Goal: Task Accomplishment & Management: Manage account settings

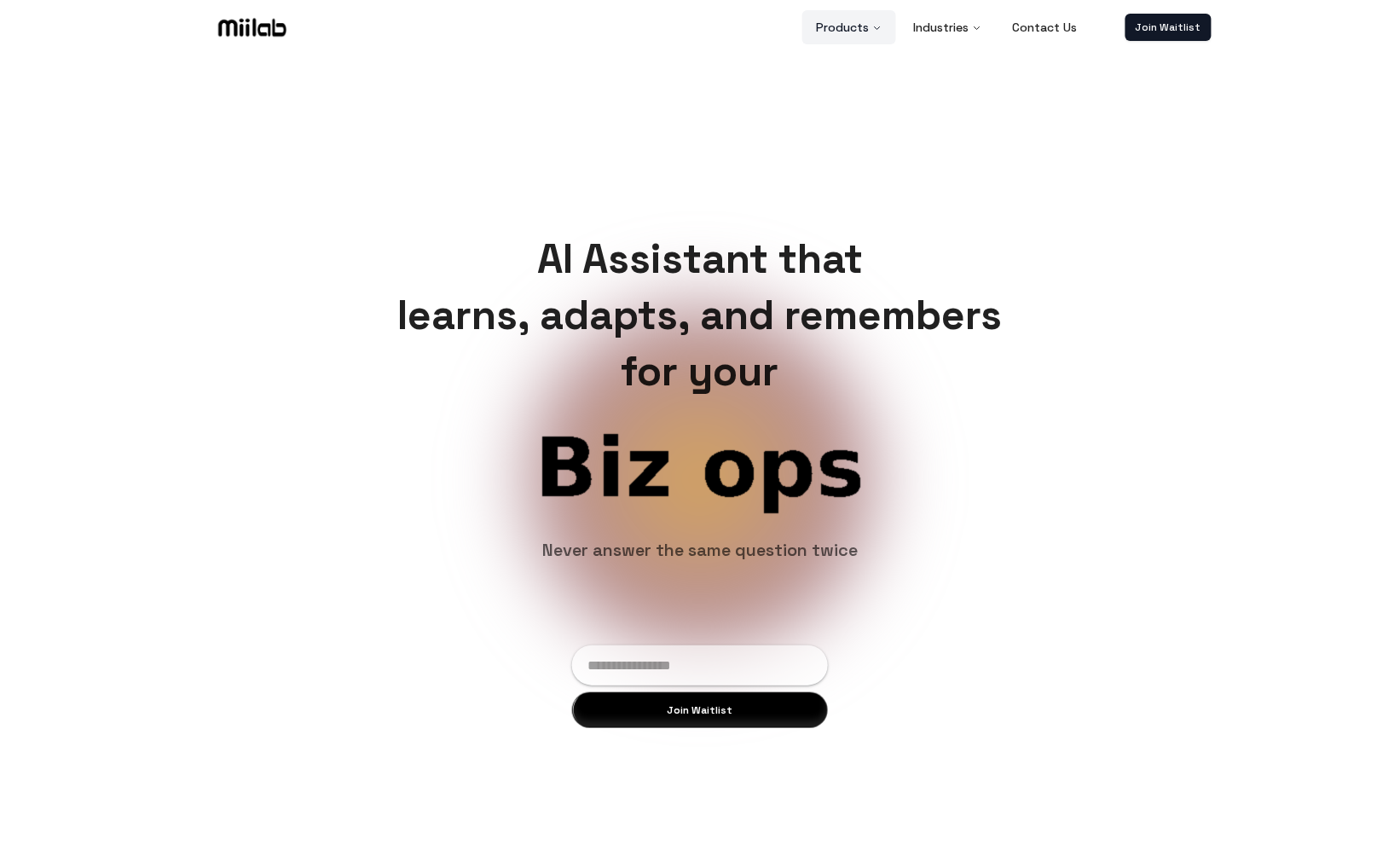
click at [850, 25] on button "Products" at bounding box center [850, 27] width 94 height 34
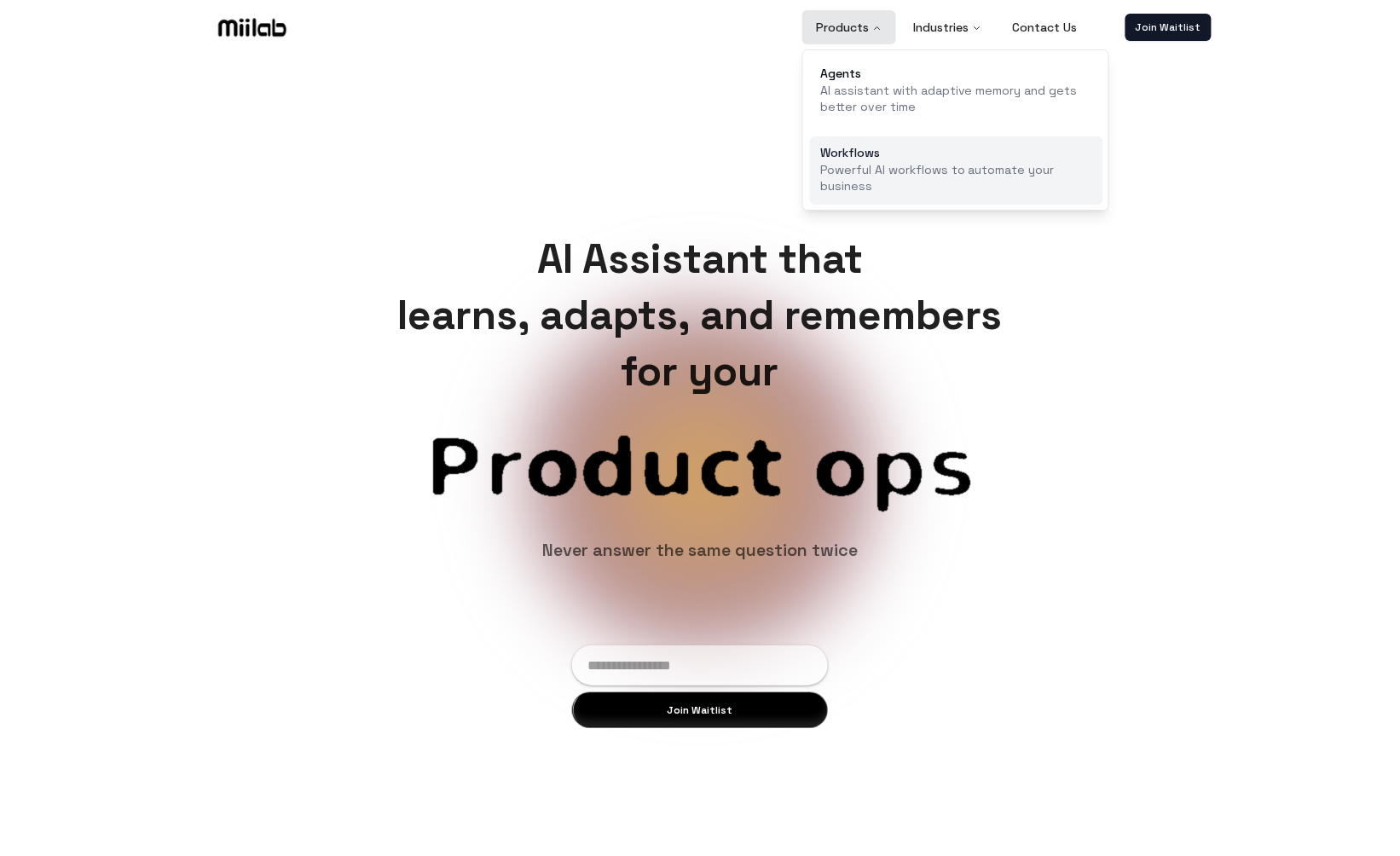
click at [885, 163] on p "Powerful AI workflows to automate your business" at bounding box center [956, 178] width 273 height 33
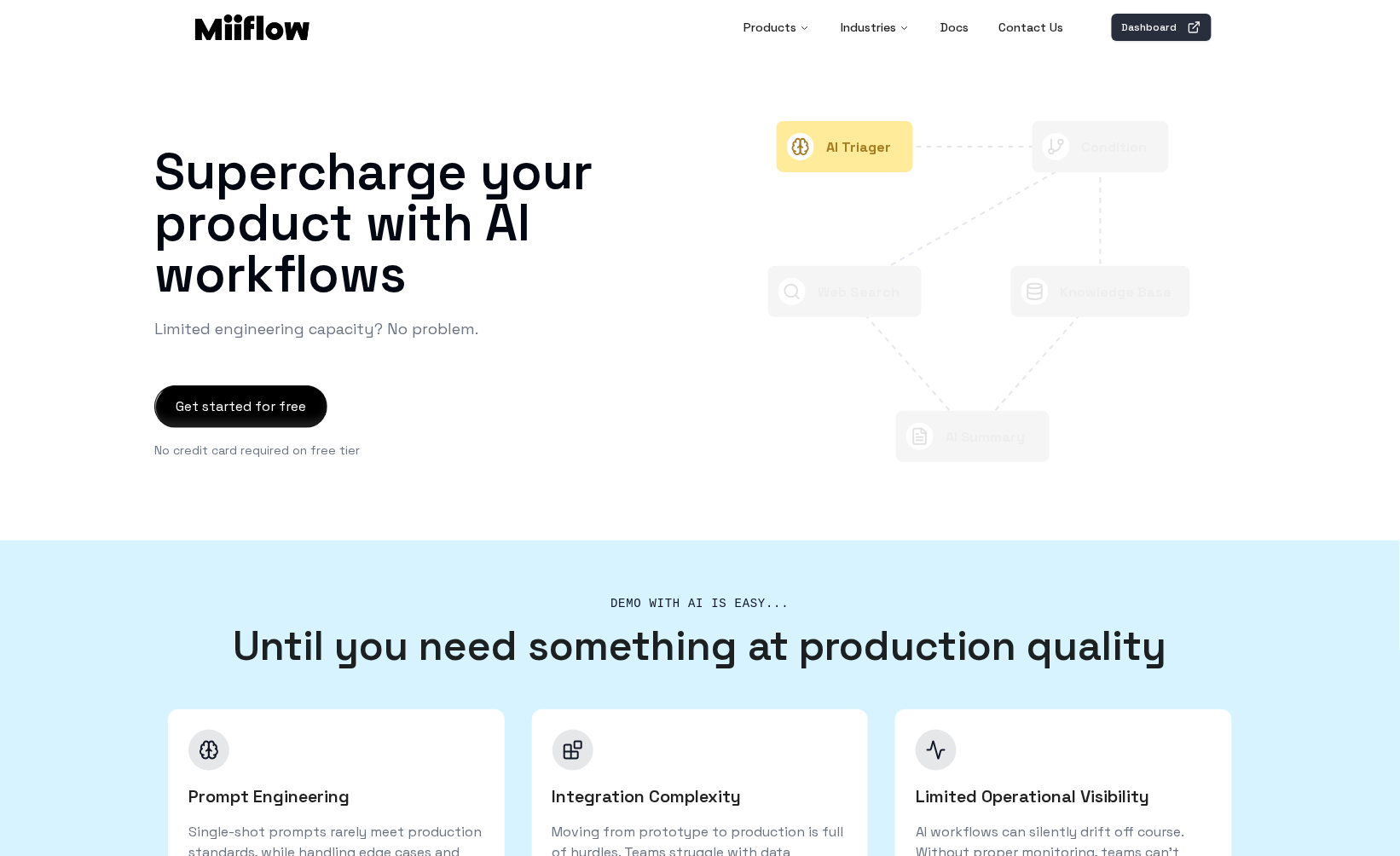
click at [1145, 29] on link "Dashboard" at bounding box center [1162, 27] width 100 height 27
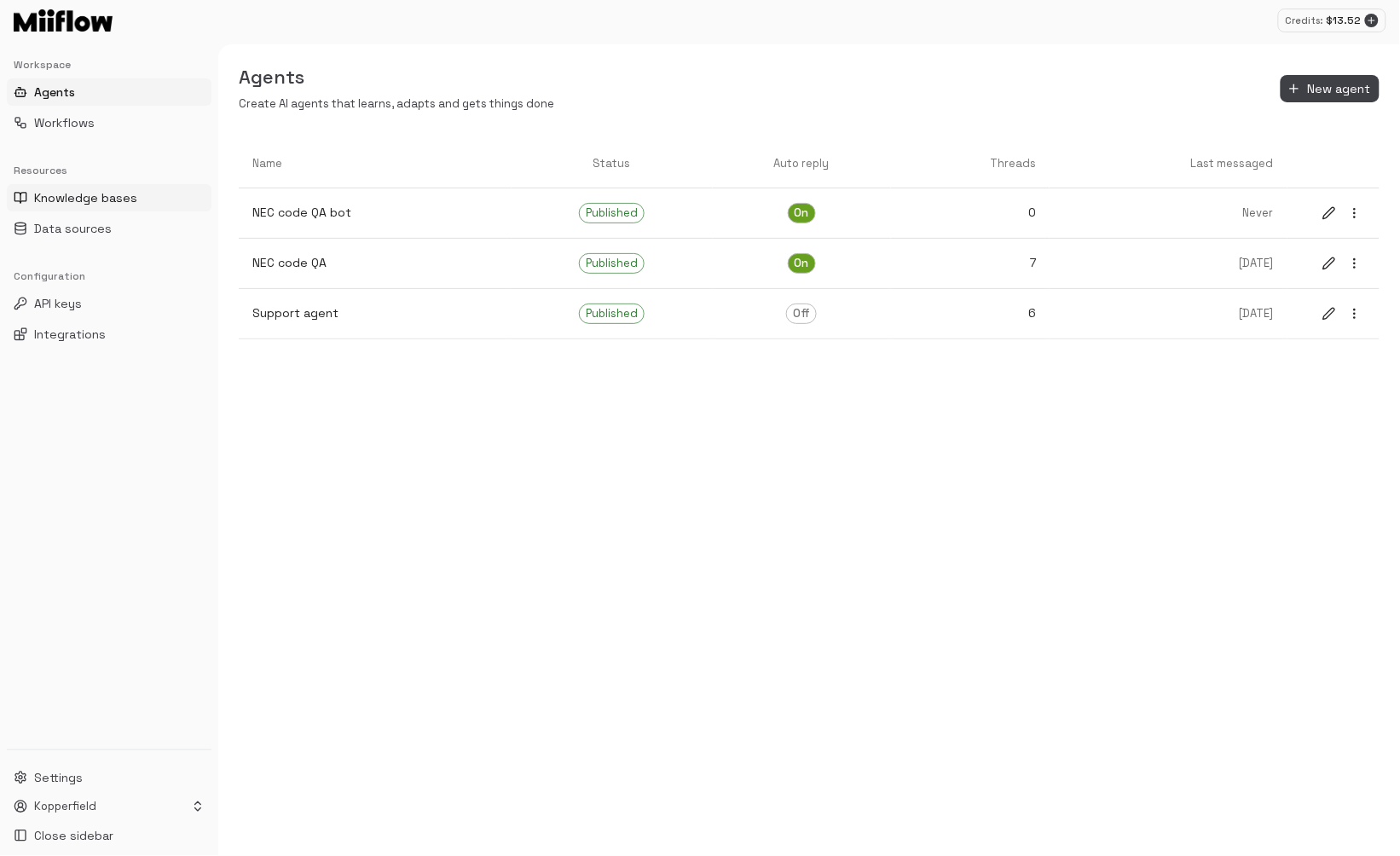
click at [81, 202] on span "Knowledge bases" at bounding box center [85, 198] width 103 height 17
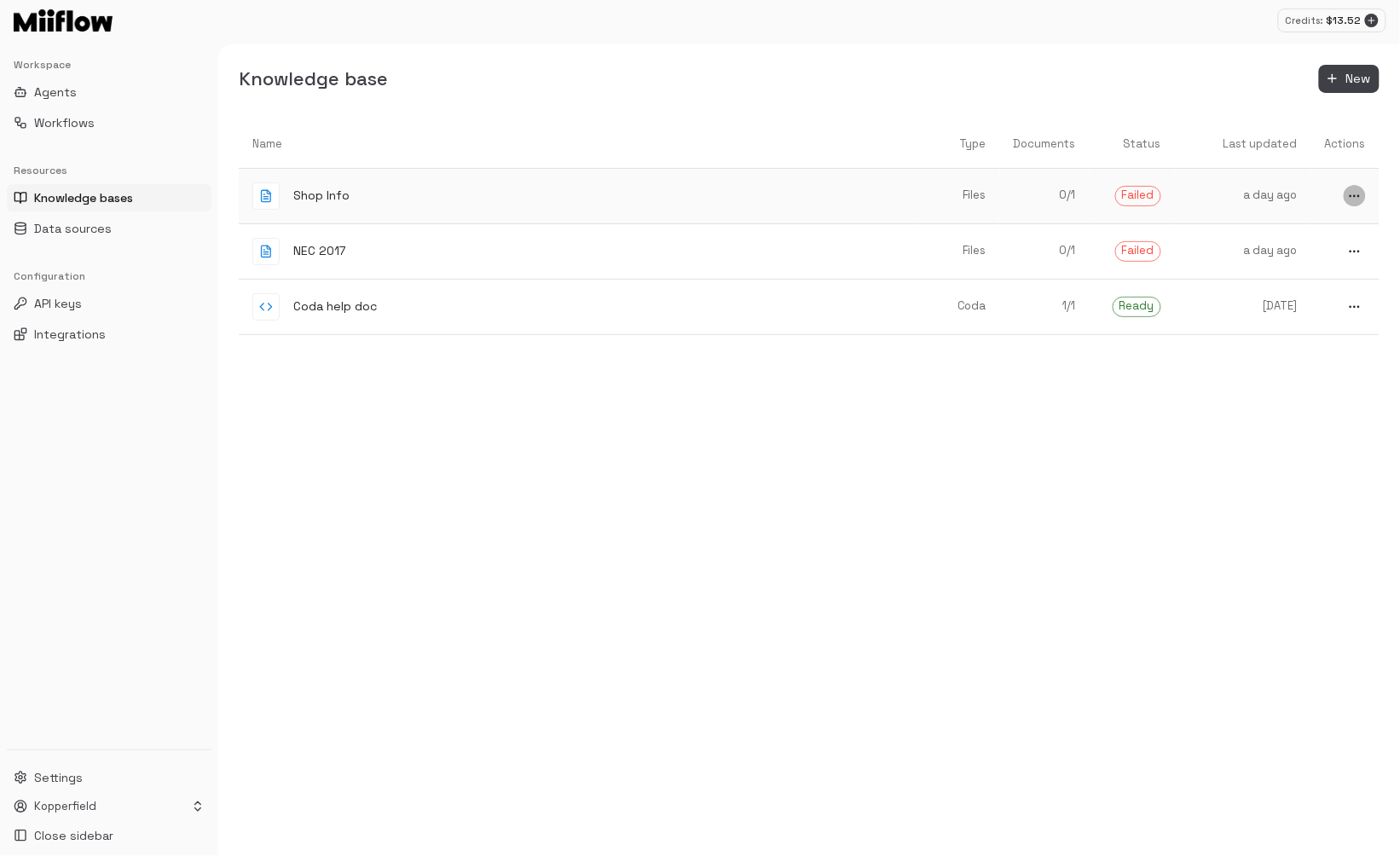
click at [1353, 193] on icon "more" at bounding box center [1355, 196] width 14 height 14
click at [1315, 261] on icon at bounding box center [1306, 254] width 21 height 21
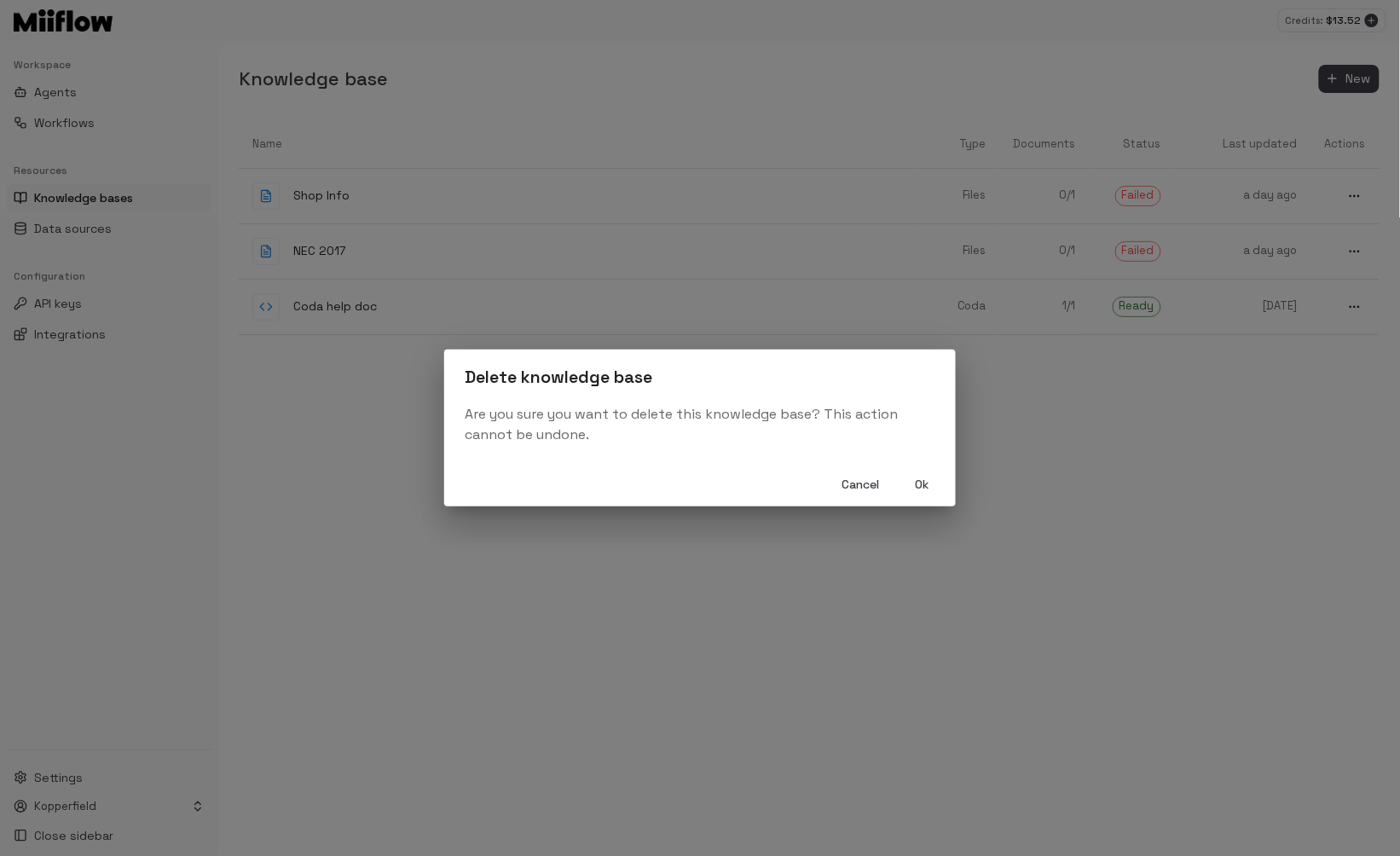
click at [921, 481] on button "Ok" at bounding box center [921, 484] width 55 height 31
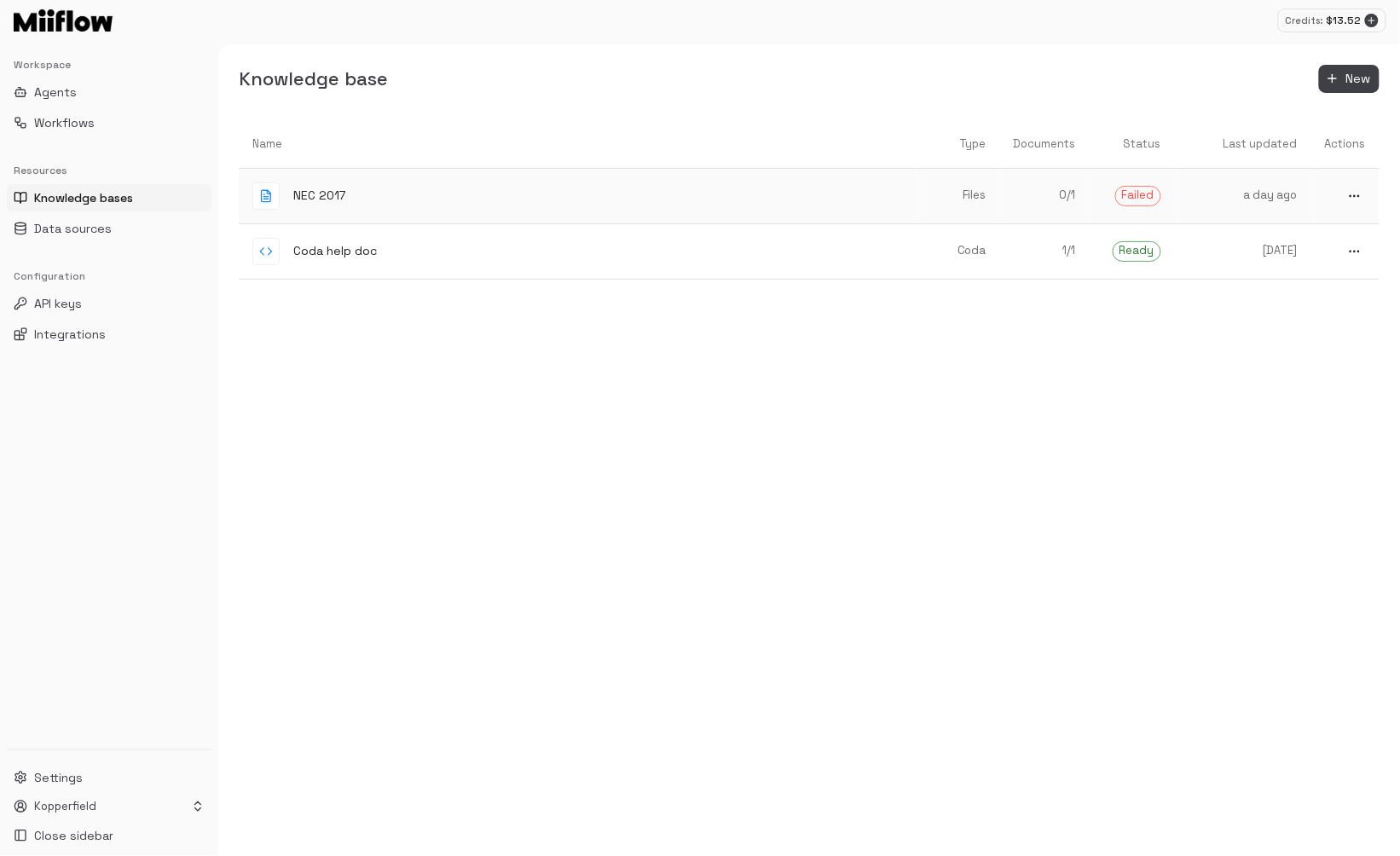
click at [1355, 200] on icon "more" at bounding box center [1355, 196] width 14 height 14
click at [1329, 256] on span "Delete" at bounding box center [1348, 254] width 44 height 16
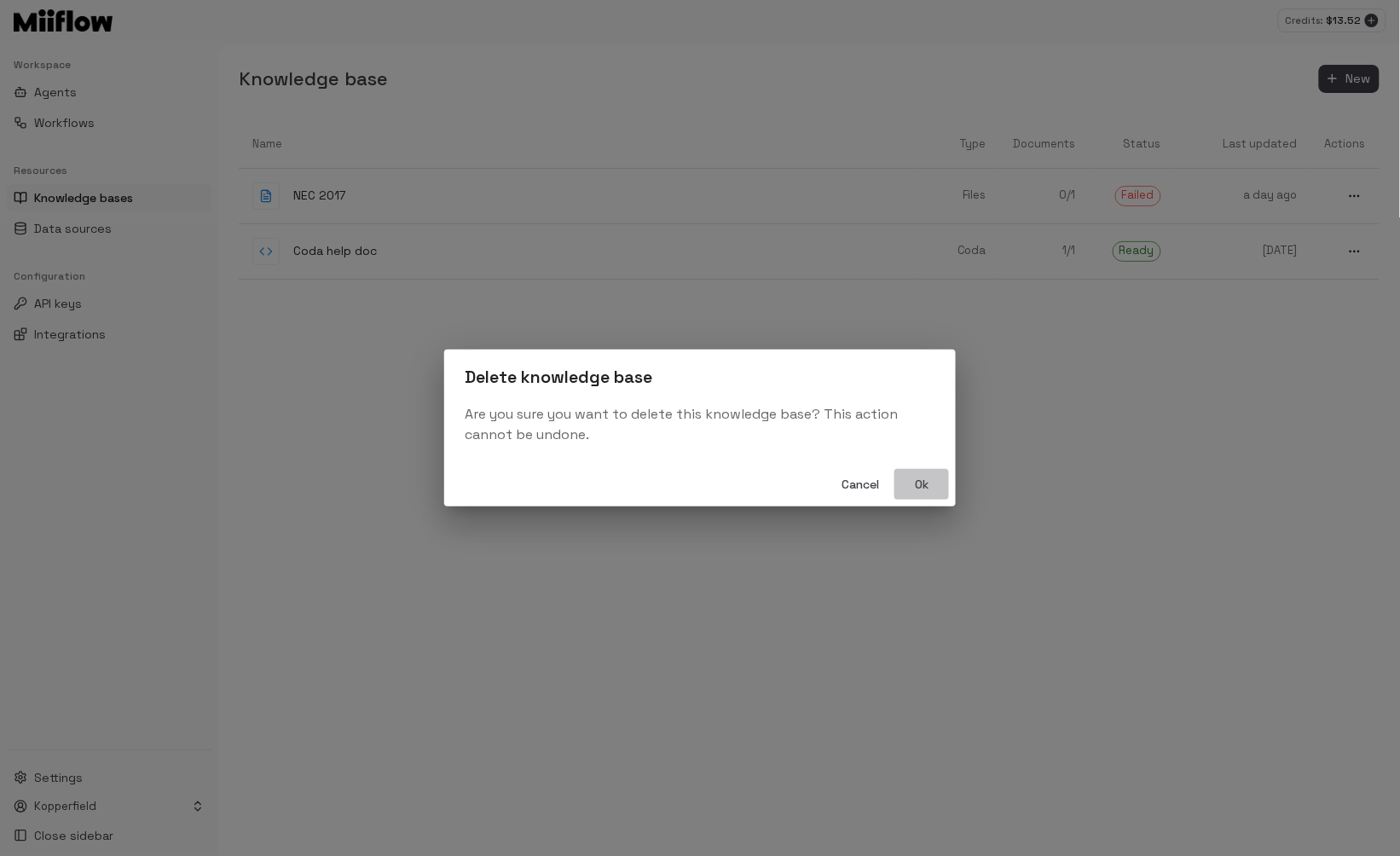
click at [926, 482] on button "Ok" at bounding box center [921, 484] width 55 height 31
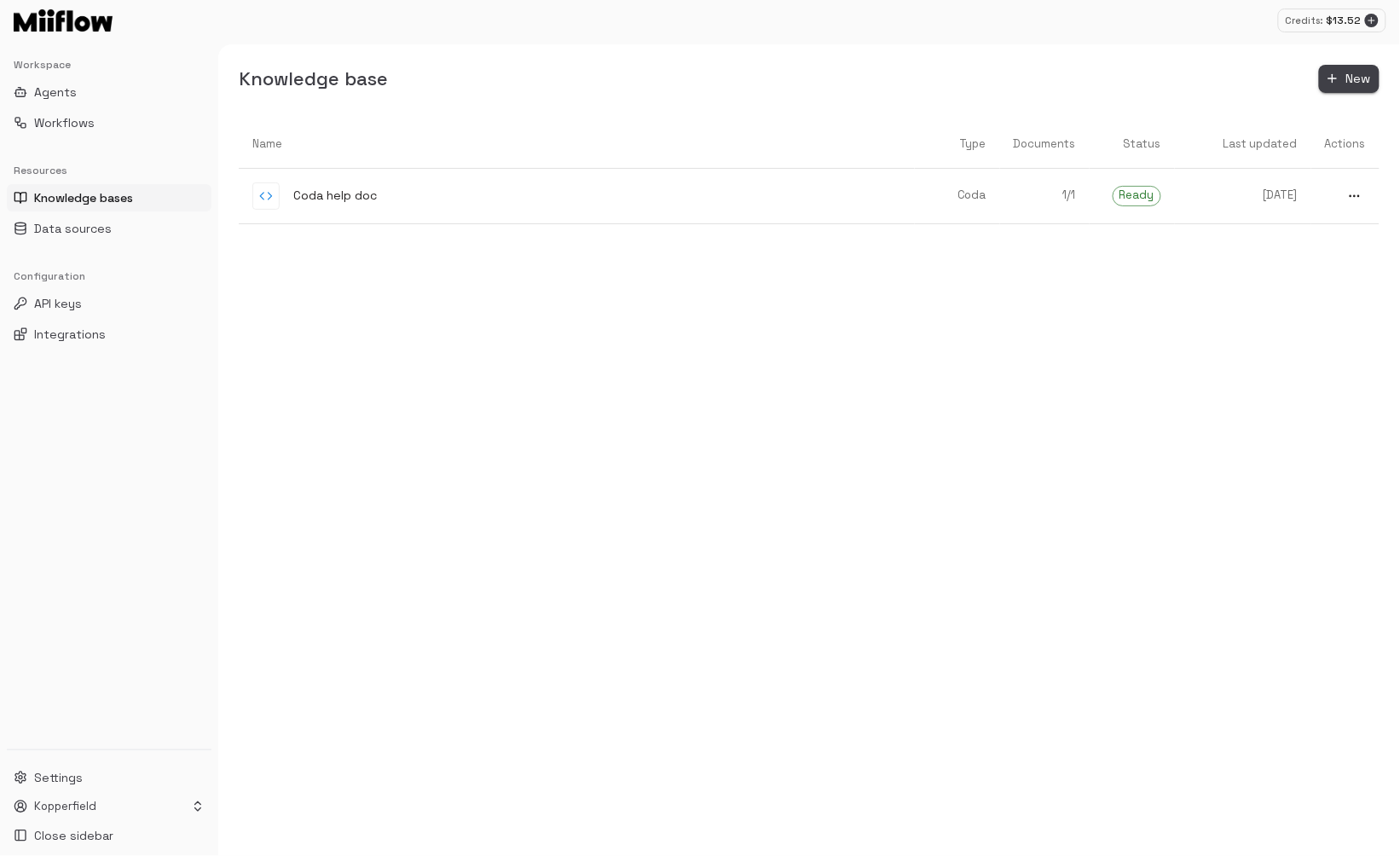
click at [1345, 84] on button "New" at bounding box center [1350, 79] width 61 height 28
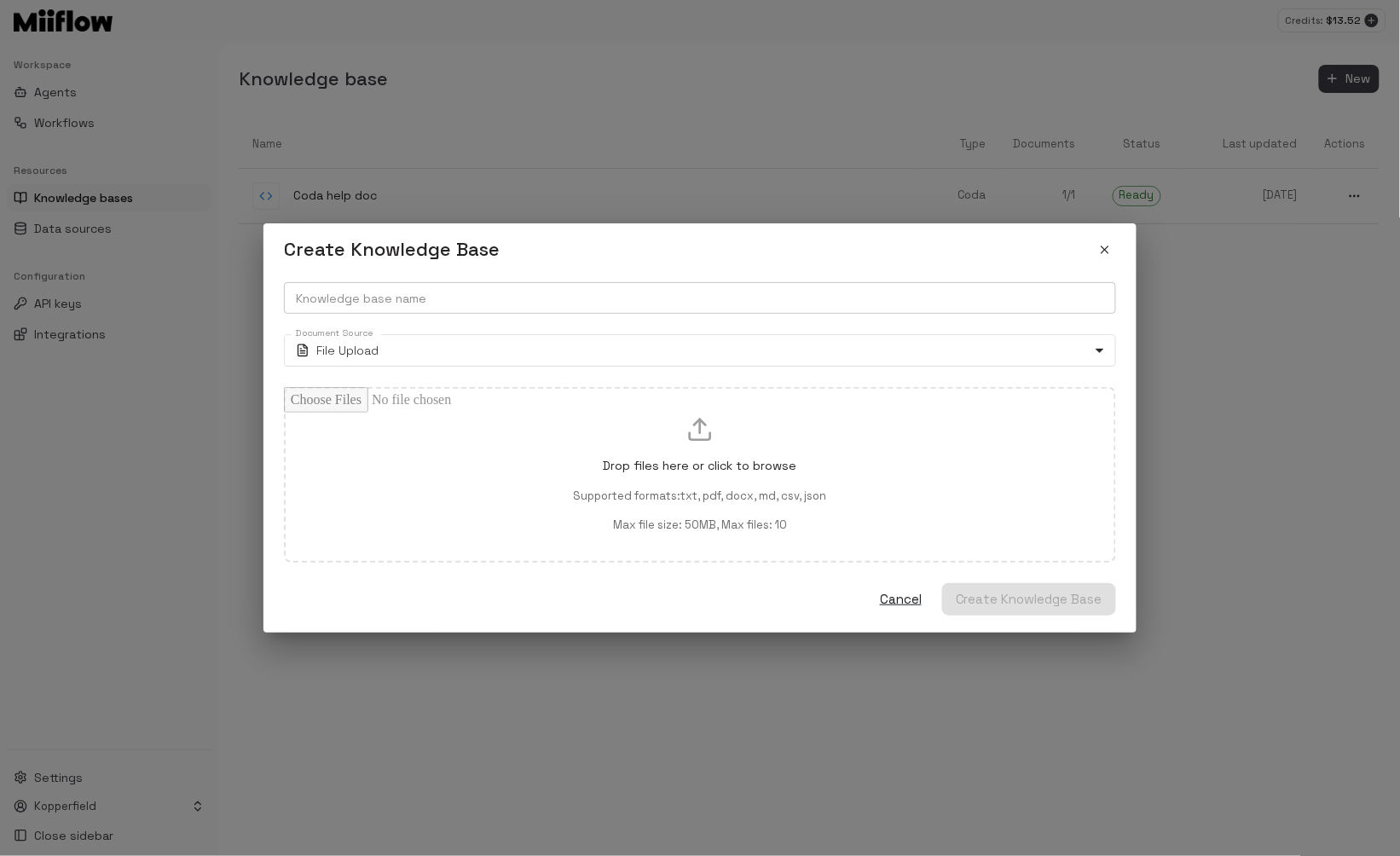
click at [831, 296] on input "Knowledge base name" at bounding box center [700, 298] width 832 height 31
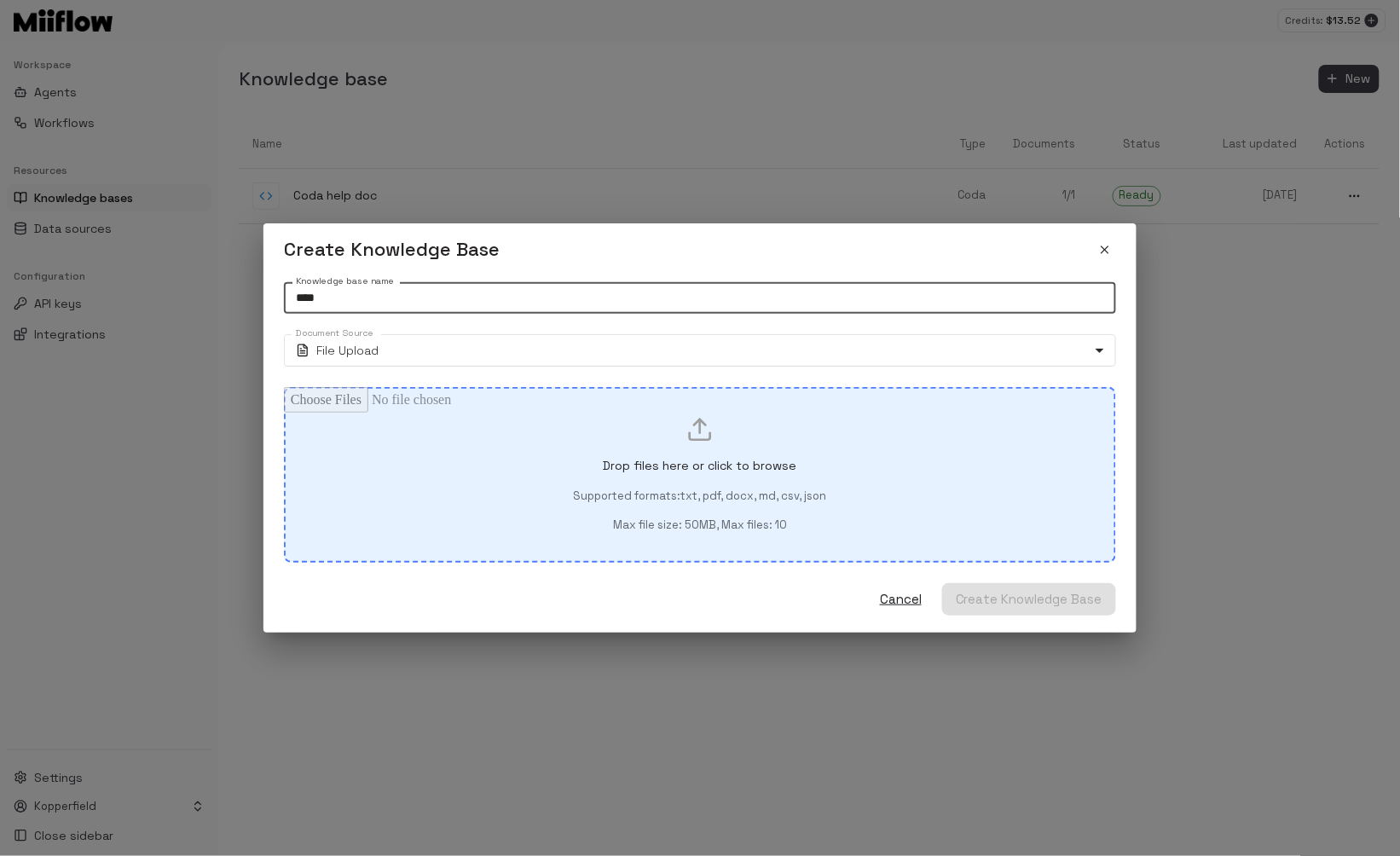
type input "****"
click at [769, 477] on div "Drop files here or click to browse Supported formats: txt, pdf, docx, md, csv, …" at bounding box center [700, 475] width 774 height 118
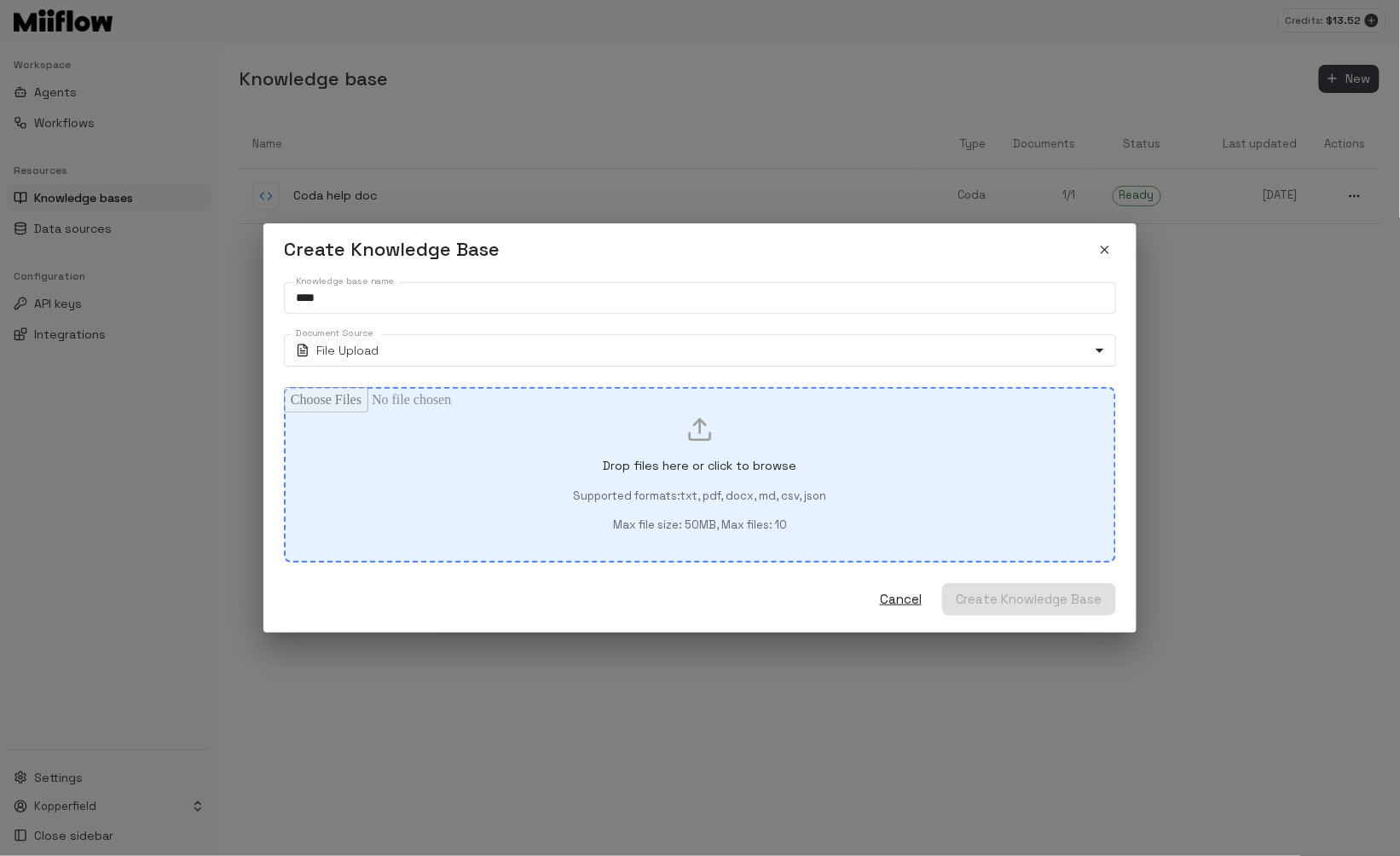
type input "**********"
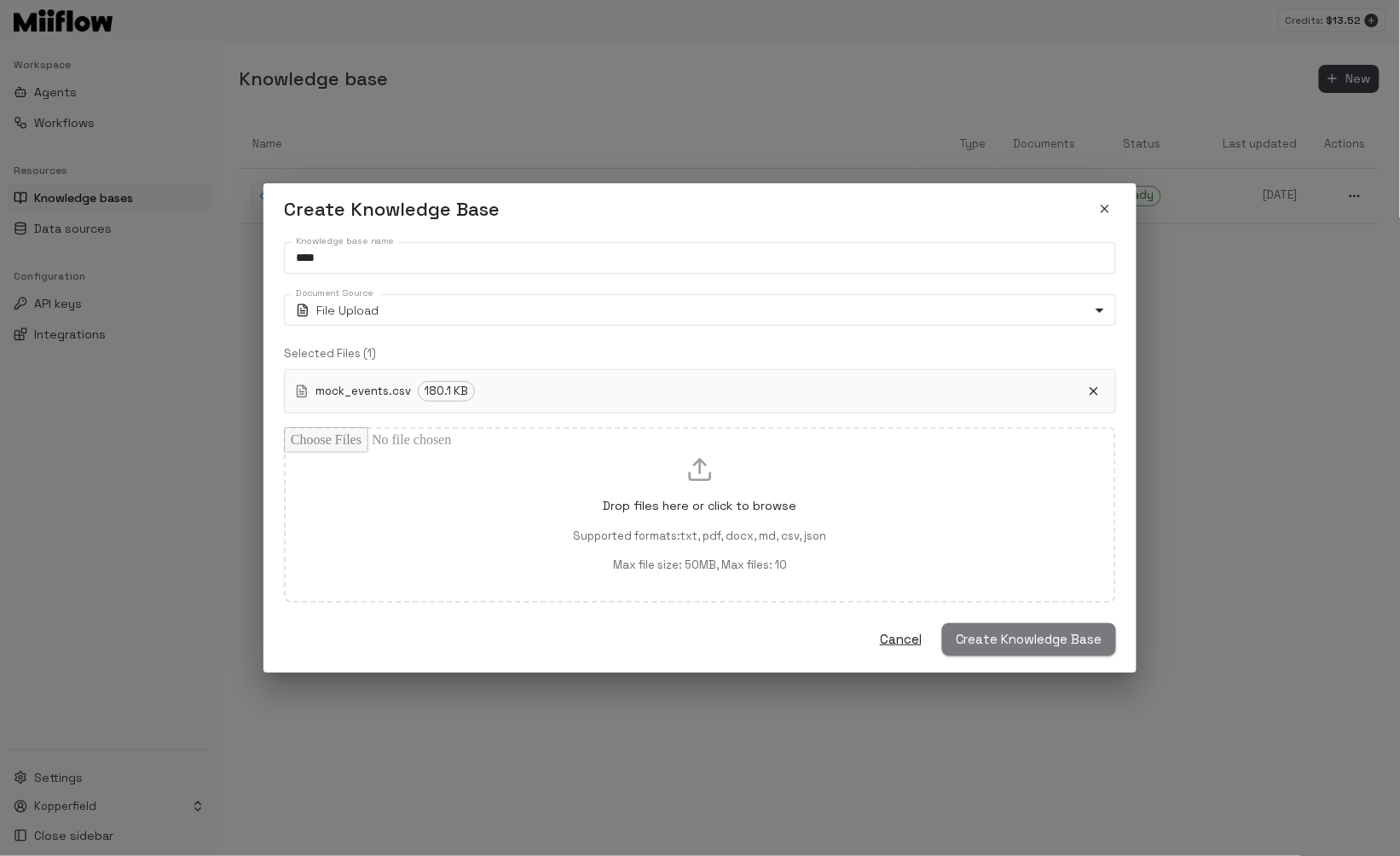
click at [1017, 632] on button "Create Knowledge Base" at bounding box center [1029, 639] width 174 height 32
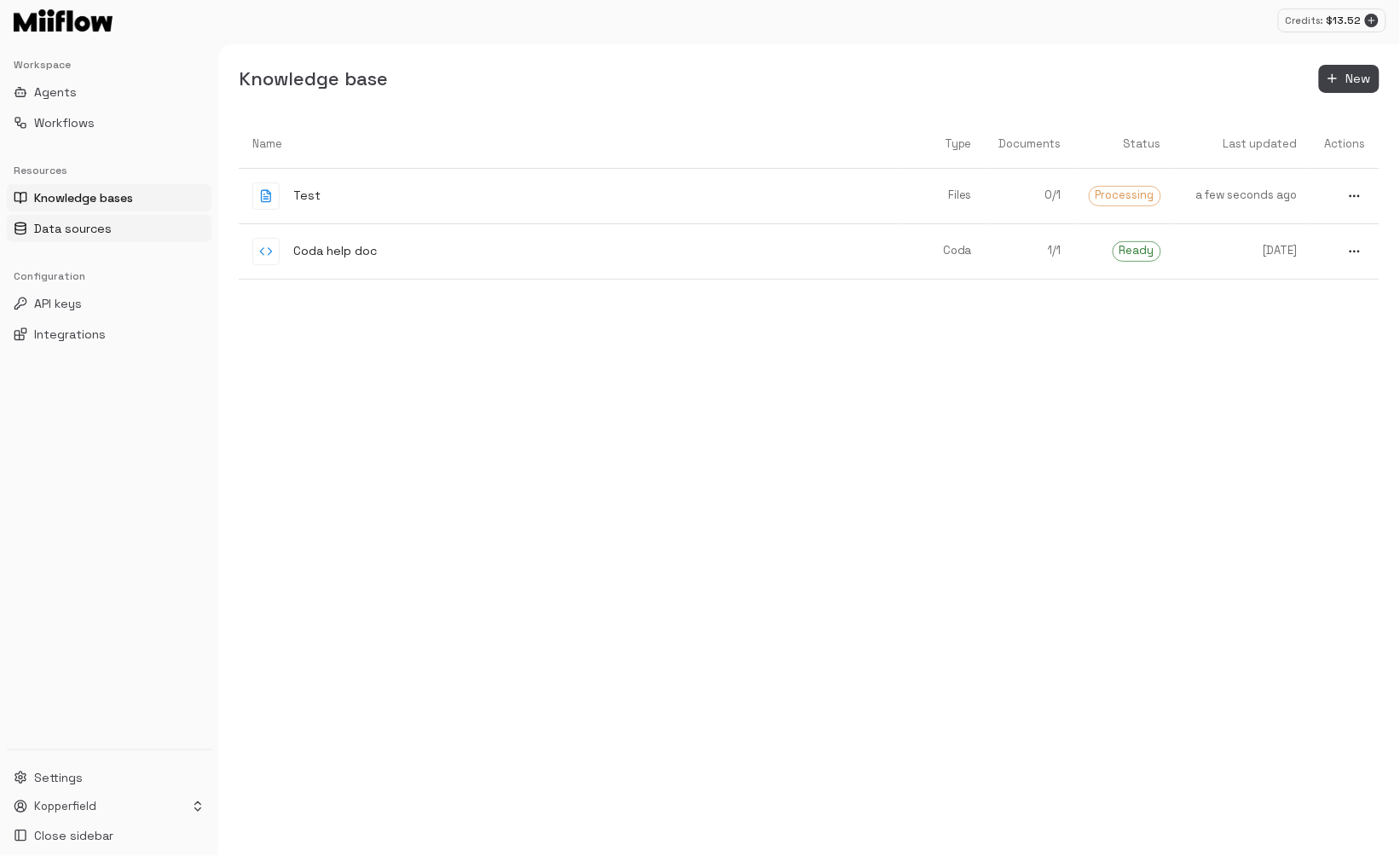
click at [74, 225] on span "Data sources" at bounding box center [73, 229] width 78 height 17
click at [80, 202] on span "Knowledge bases" at bounding box center [85, 198] width 103 height 17
click at [68, 113] on button "Workflows" at bounding box center [109, 122] width 205 height 27
click at [72, 97] on span "Agents" at bounding box center [55, 92] width 42 height 17
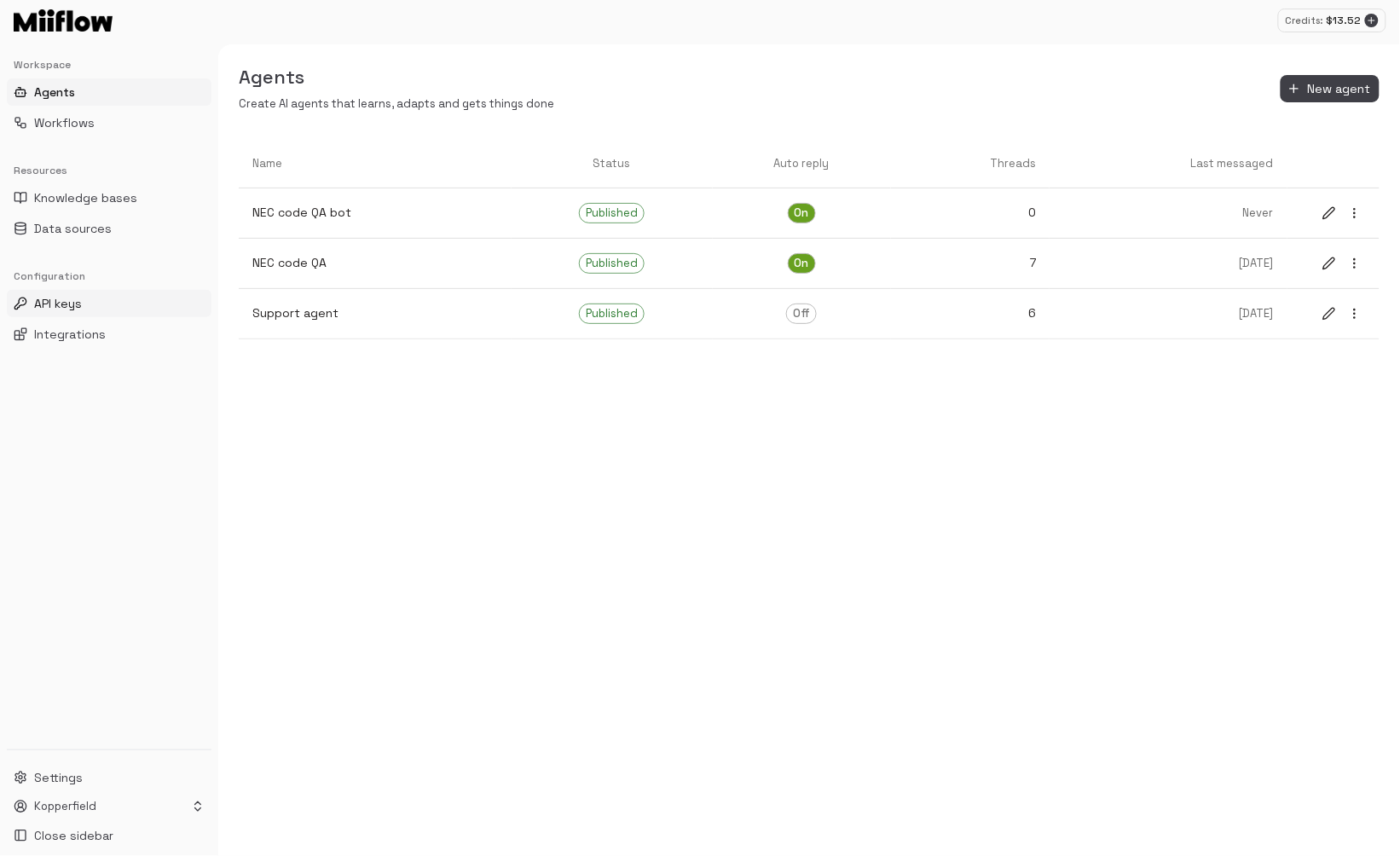
click at [125, 297] on button "API keys" at bounding box center [109, 303] width 205 height 27
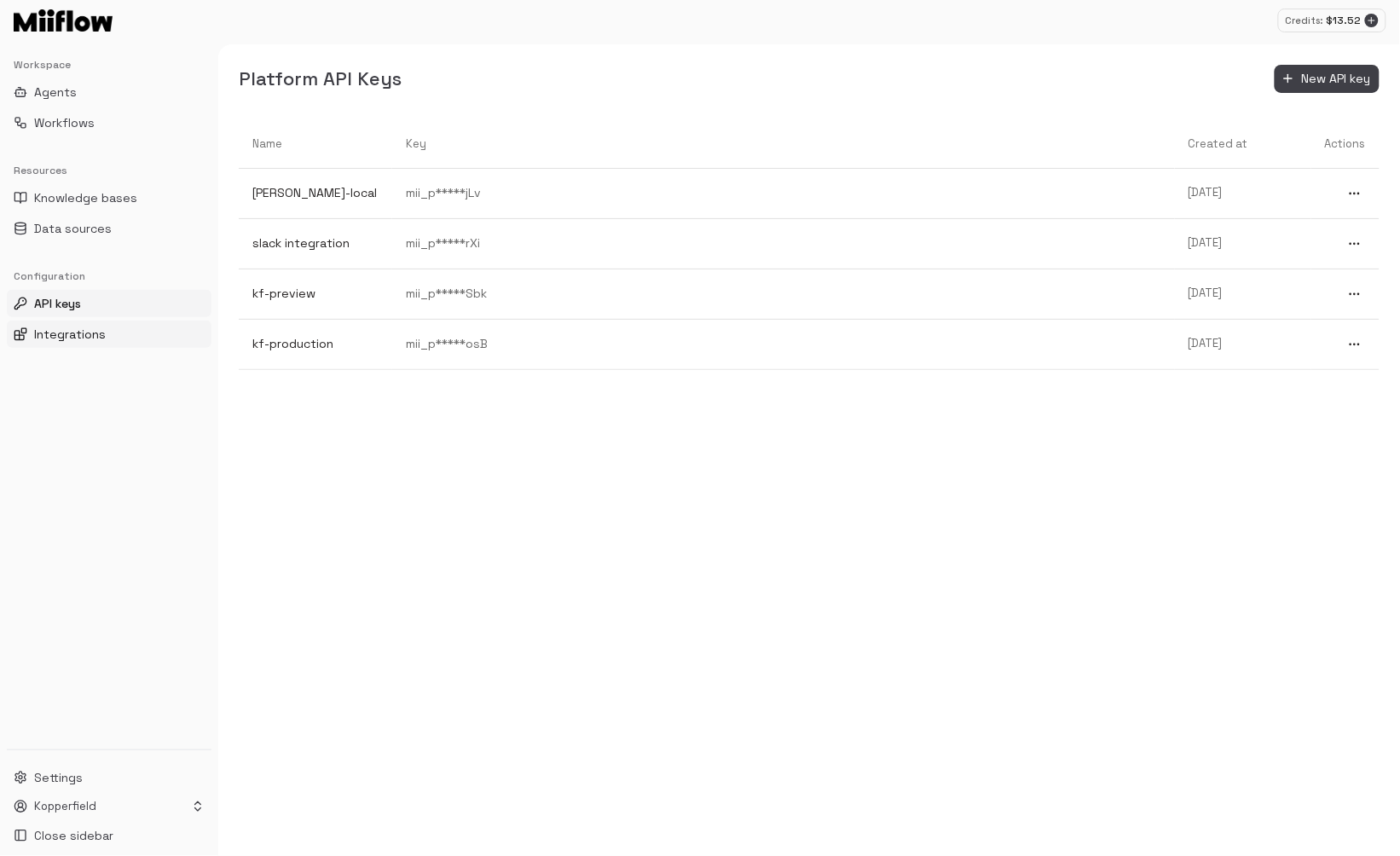
click at [114, 334] on button "Integrations" at bounding box center [109, 334] width 205 height 27
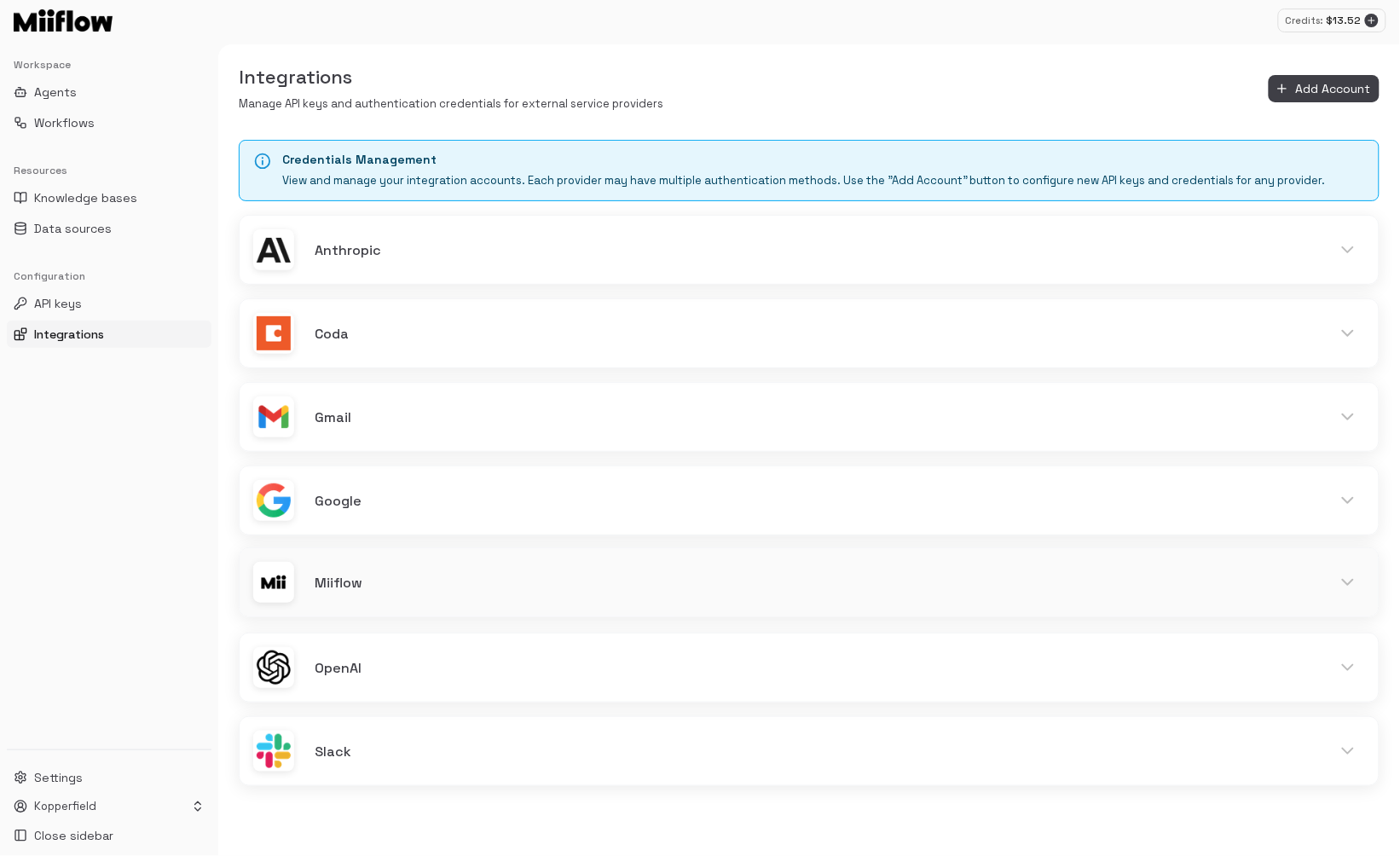
click at [593, 576] on h6 "Miiflow" at bounding box center [812, 583] width 996 height 23
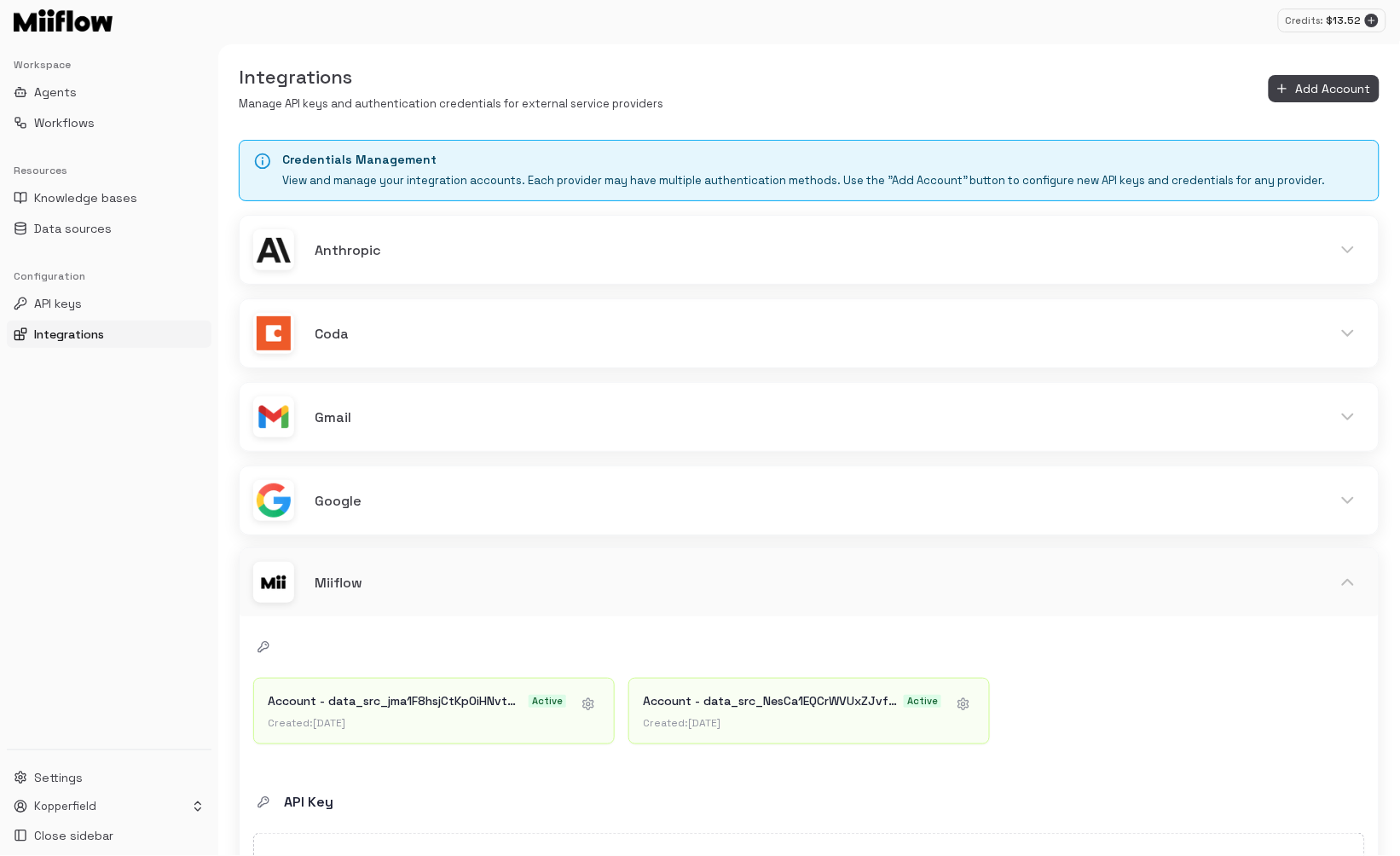
click at [593, 576] on h6 "Miiflow" at bounding box center [812, 583] width 996 height 23
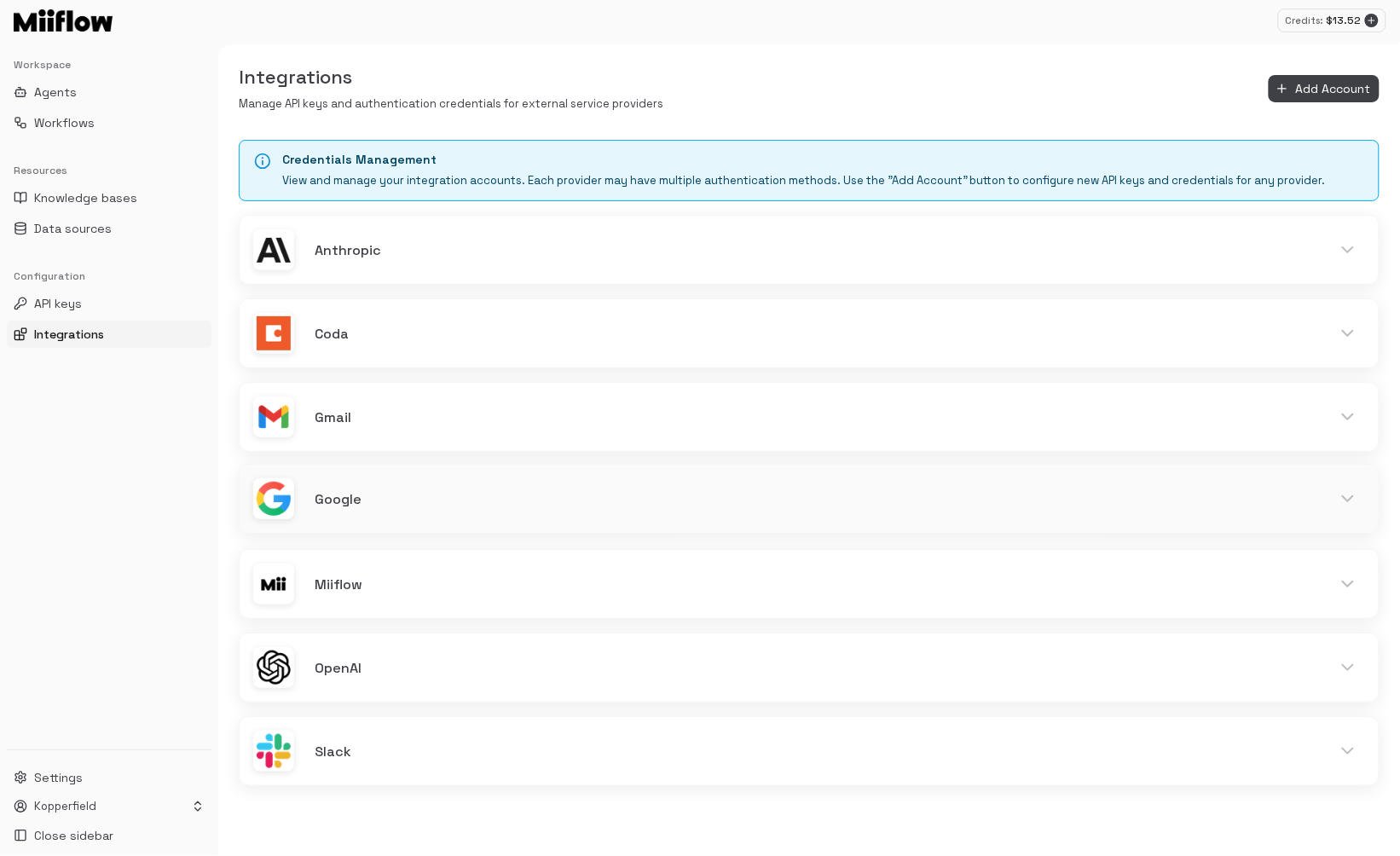
click at [576, 516] on div "Google" at bounding box center [809, 498] width 1139 height 68
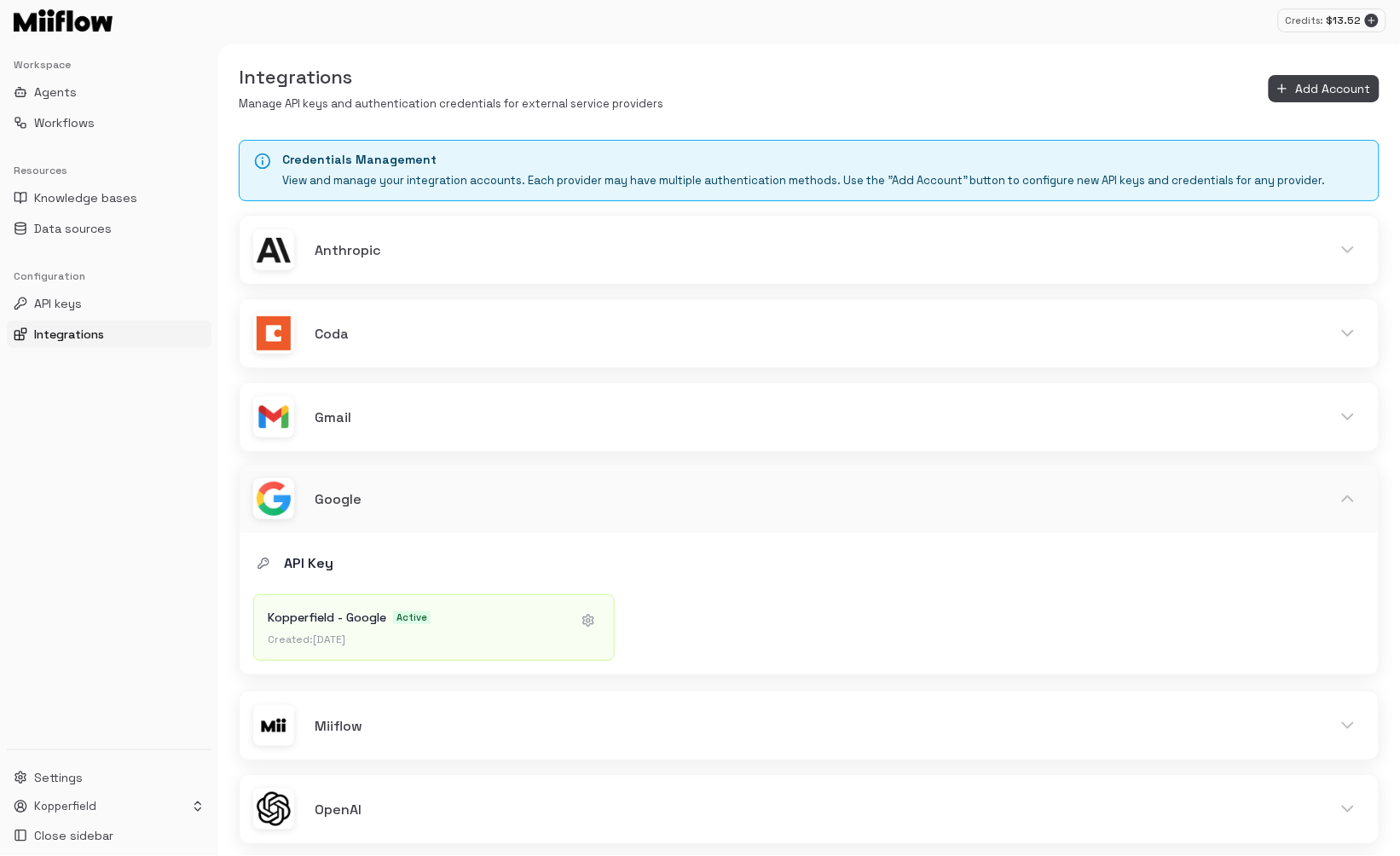
click at [576, 513] on div "Google" at bounding box center [809, 498] width 1139 height 68
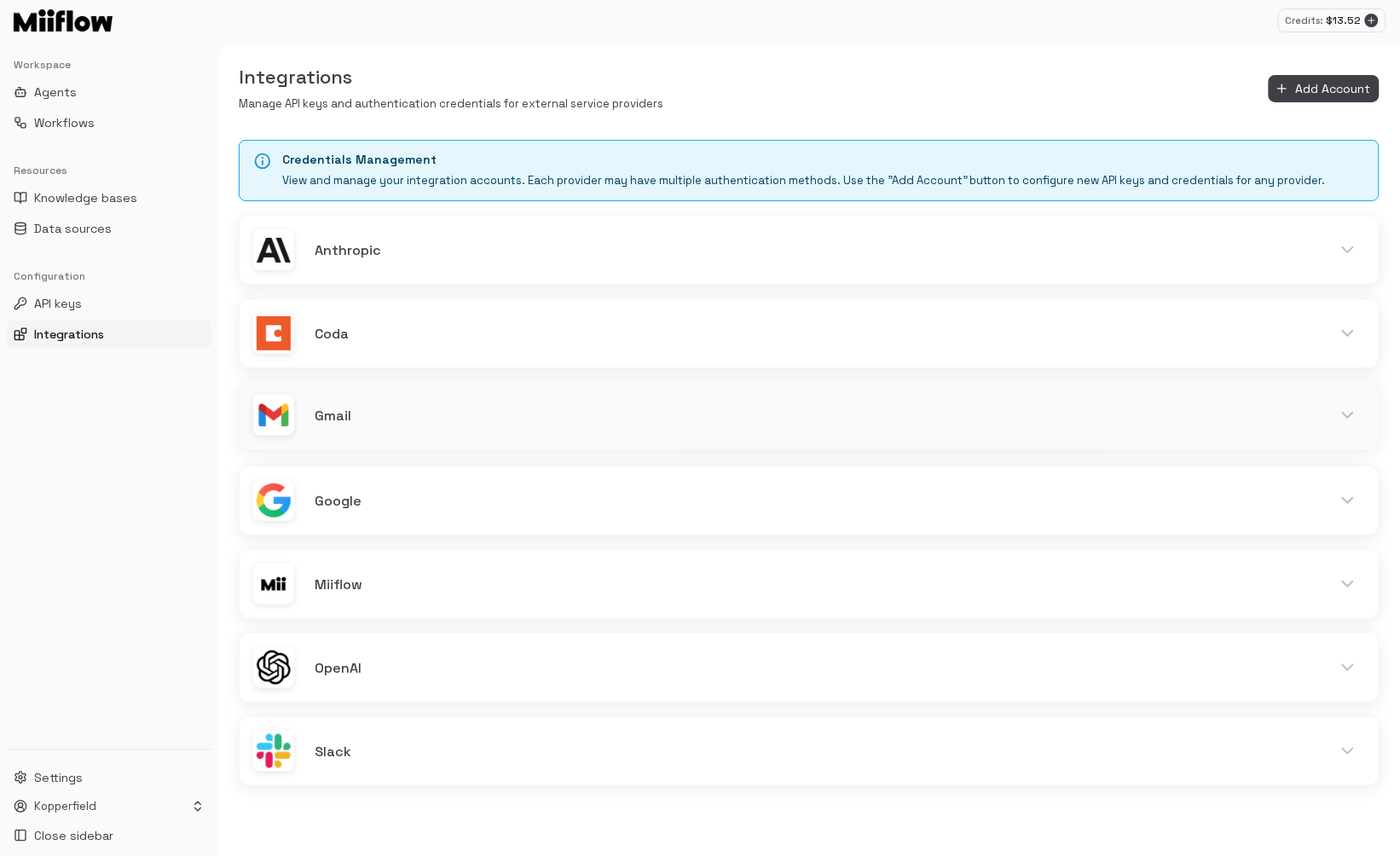
click at [563, 418] on h6 "Gmail" at bounding box center [812, 416] width 996 height 23
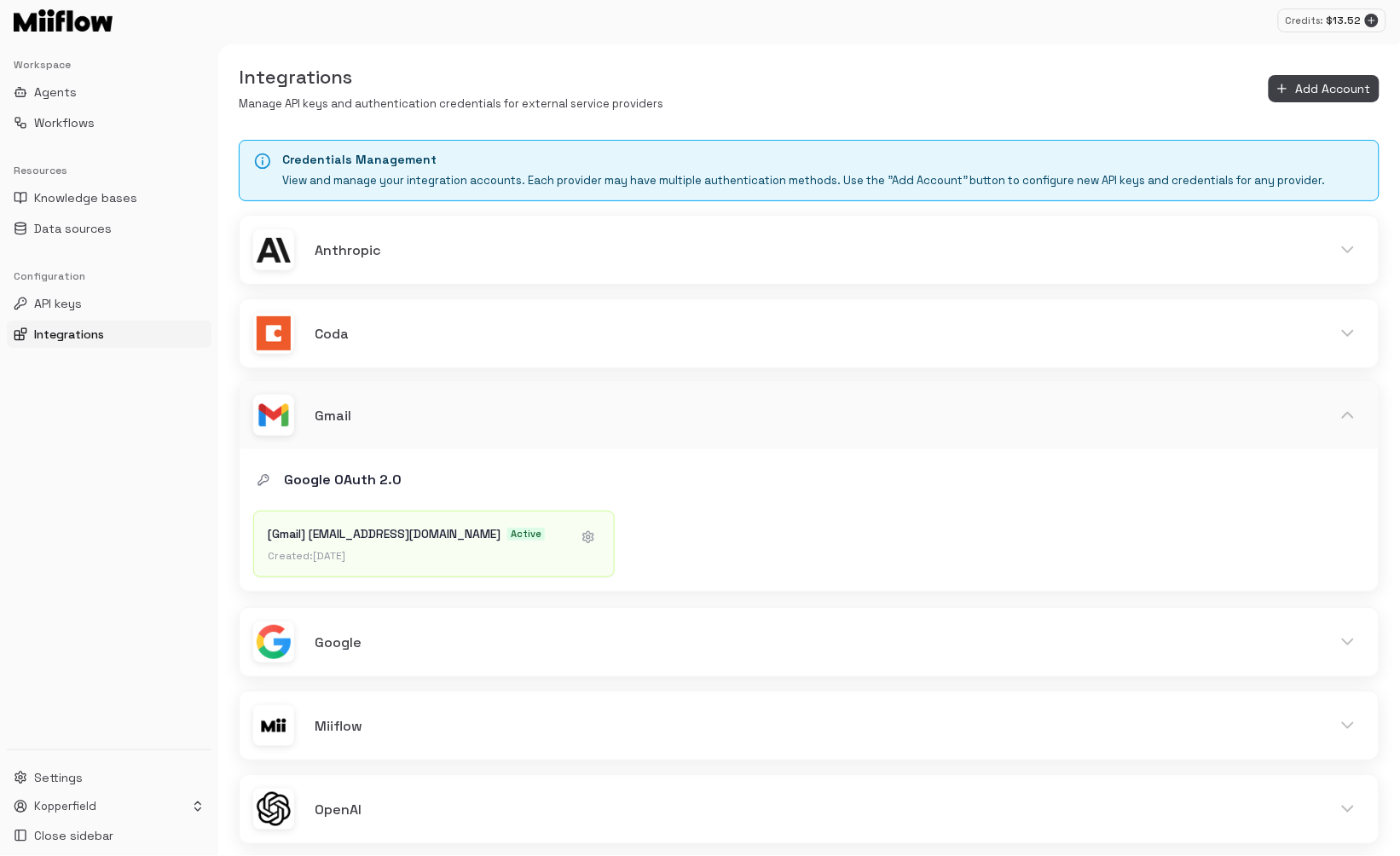
click at [563, 418] on h6 "Gmail" at bounding box center [812, 416] width 996 height 23
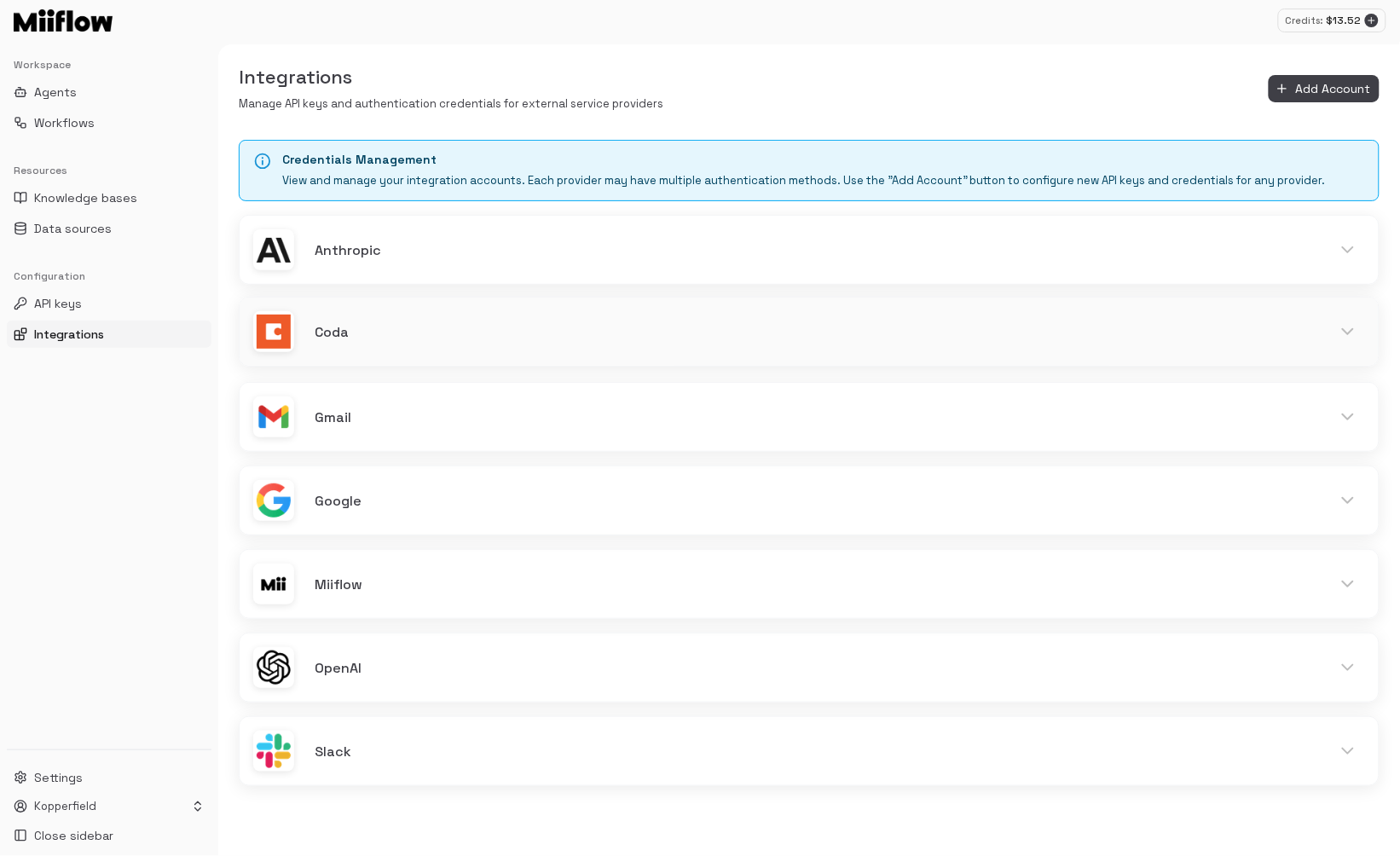
click at [551, 336] on h6 "Coda" at bounding box center [812, 333] width 996 height 23
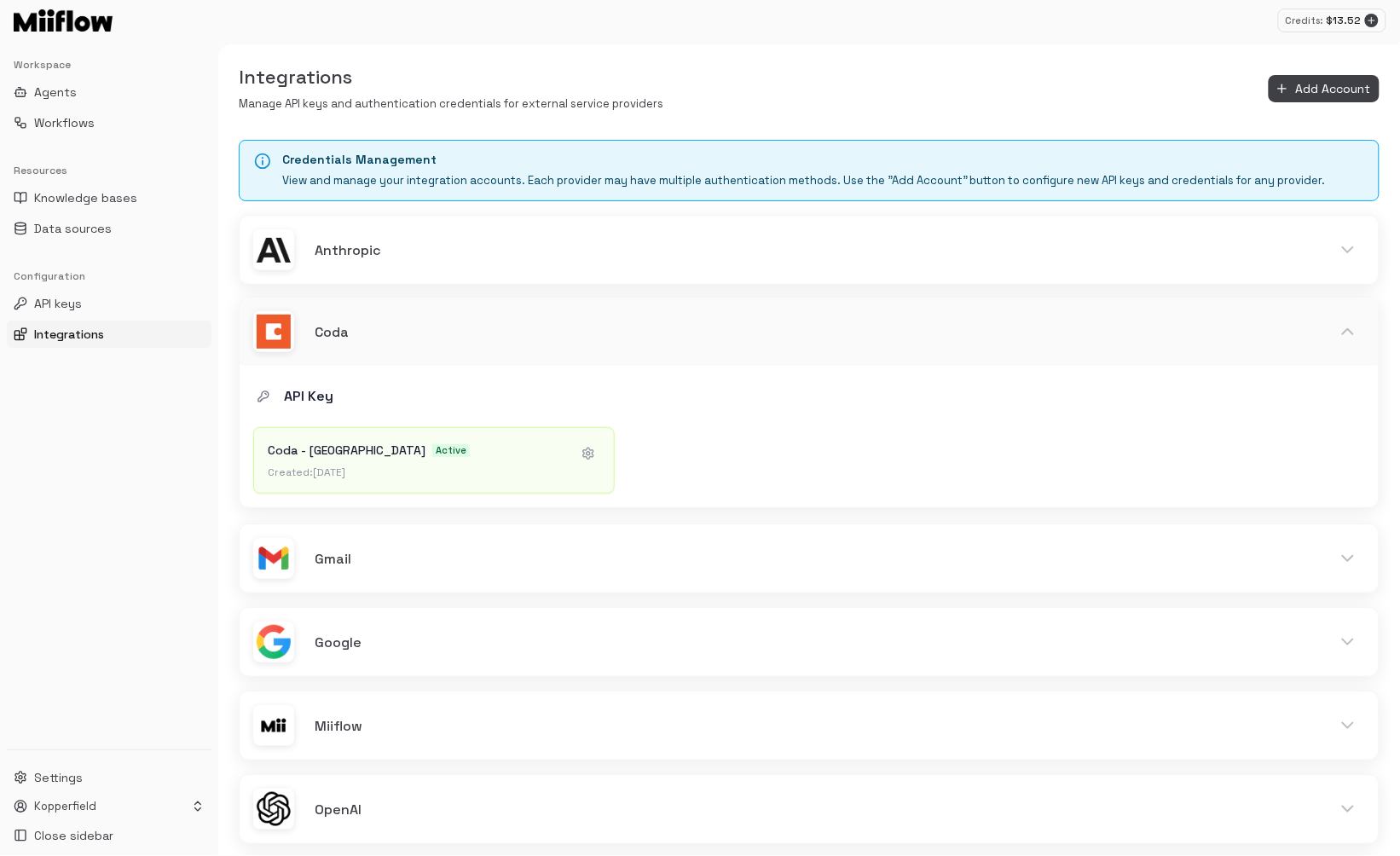
click at [551, 336] on h6 "Coda" at bounding box center [812, 333] width 996 height 23
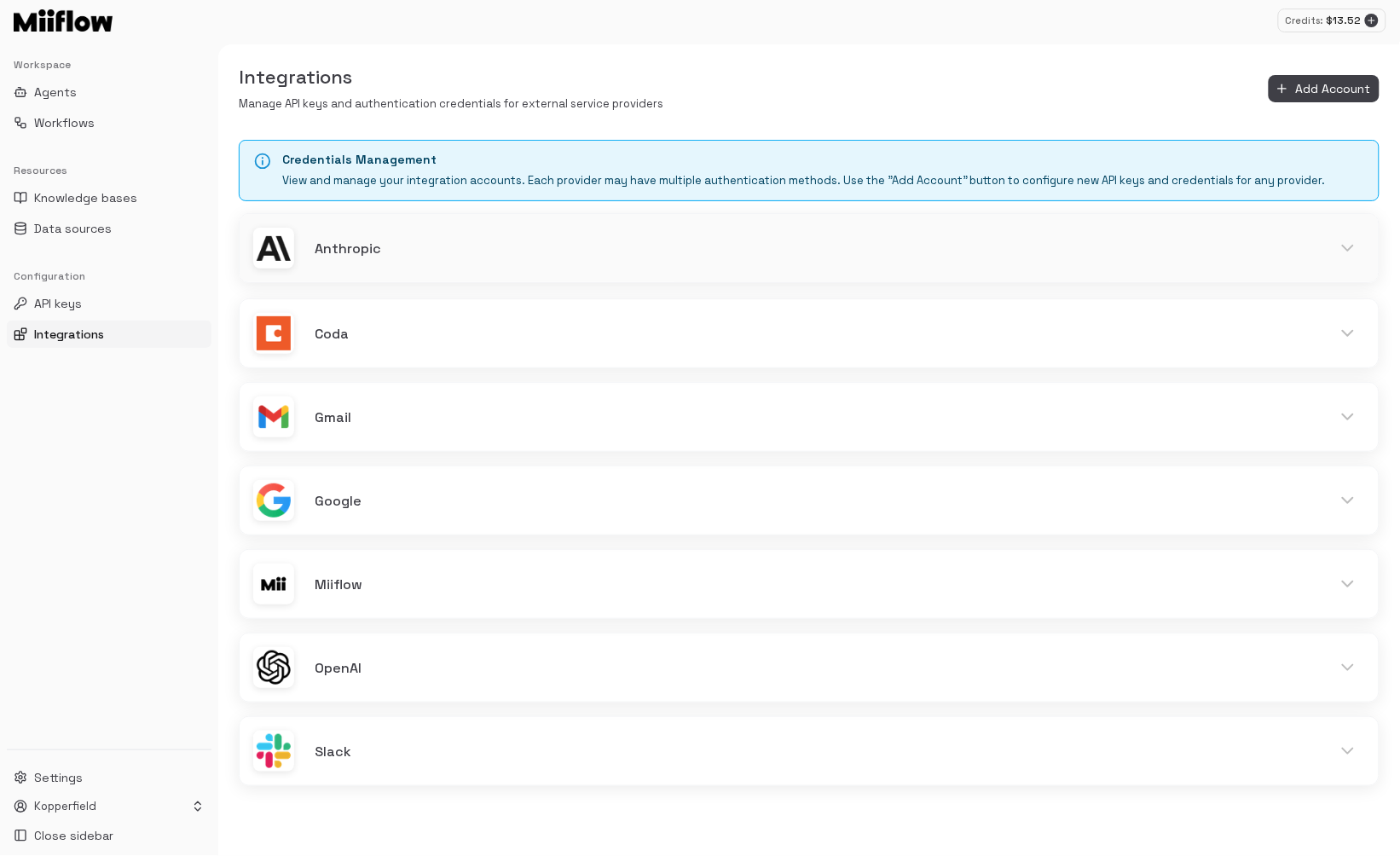
click at [550, 240] on h6 "Anthropic" at bounding box center [812, 249] width 996 height 23
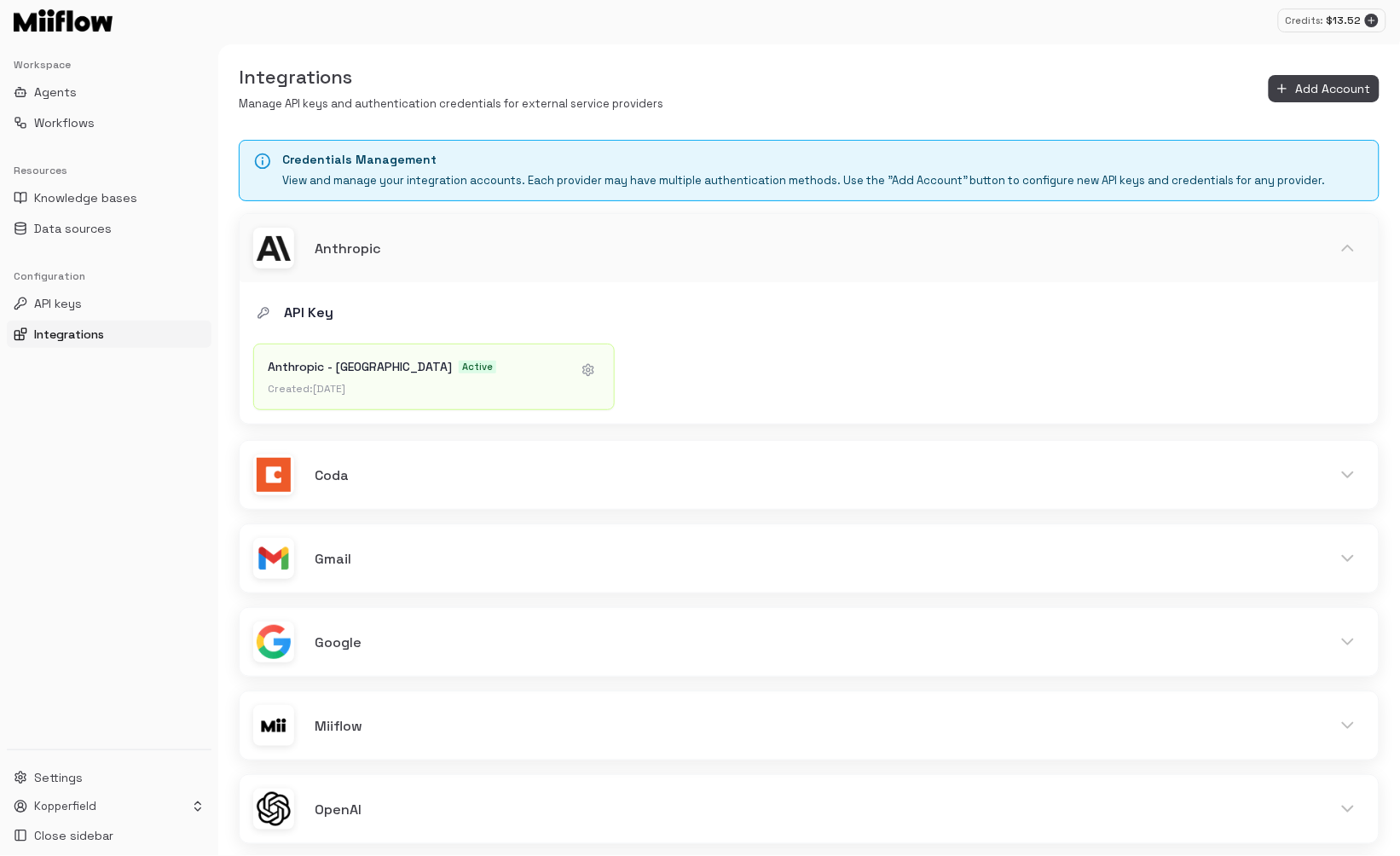
click at [550, 240] on h6 "Anthropic" at bounding box center [812, 249] width 996 height 23
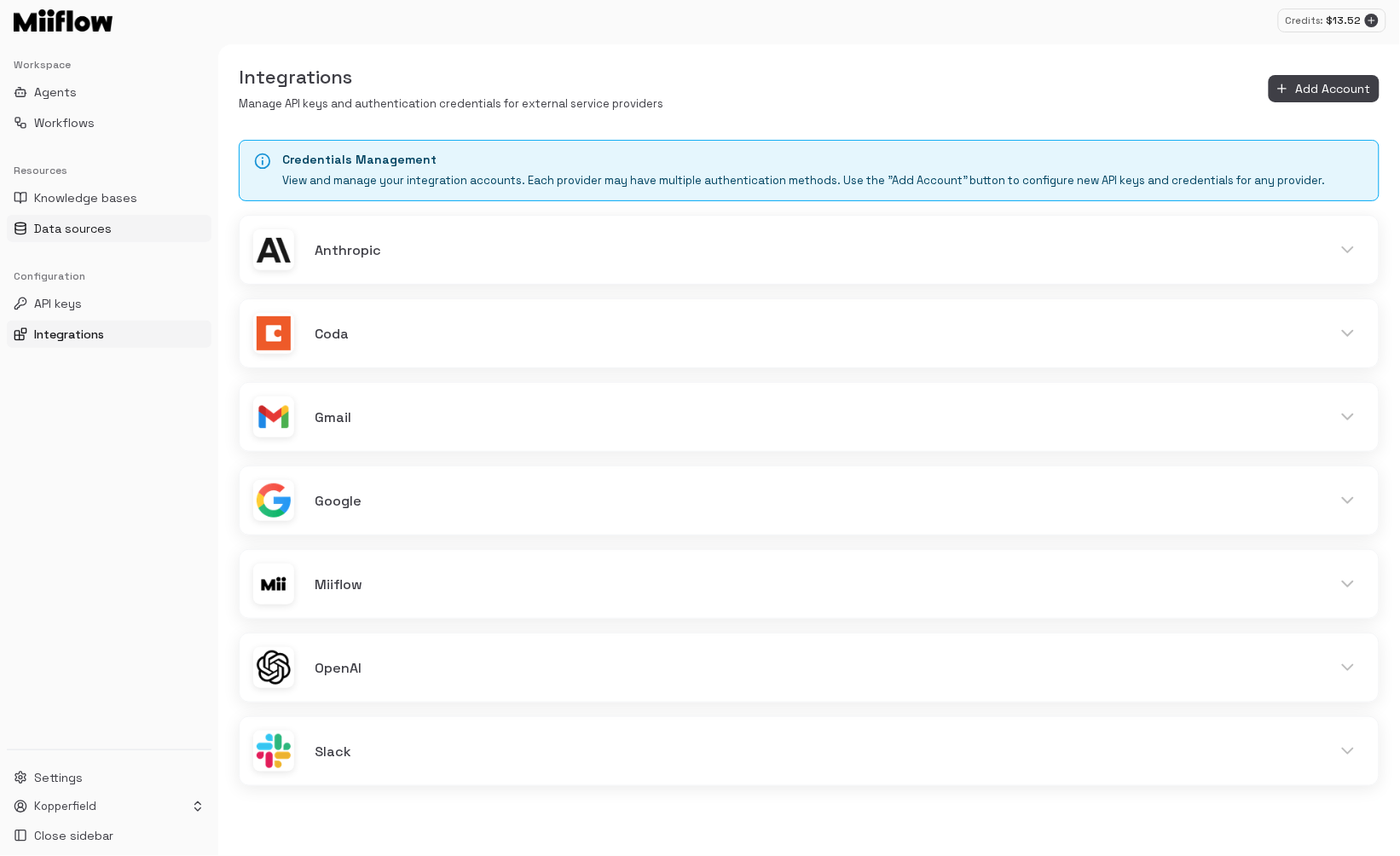
click at [130, 224] on button "Data sources" at bounding box center [109, 228] width 205 height 27
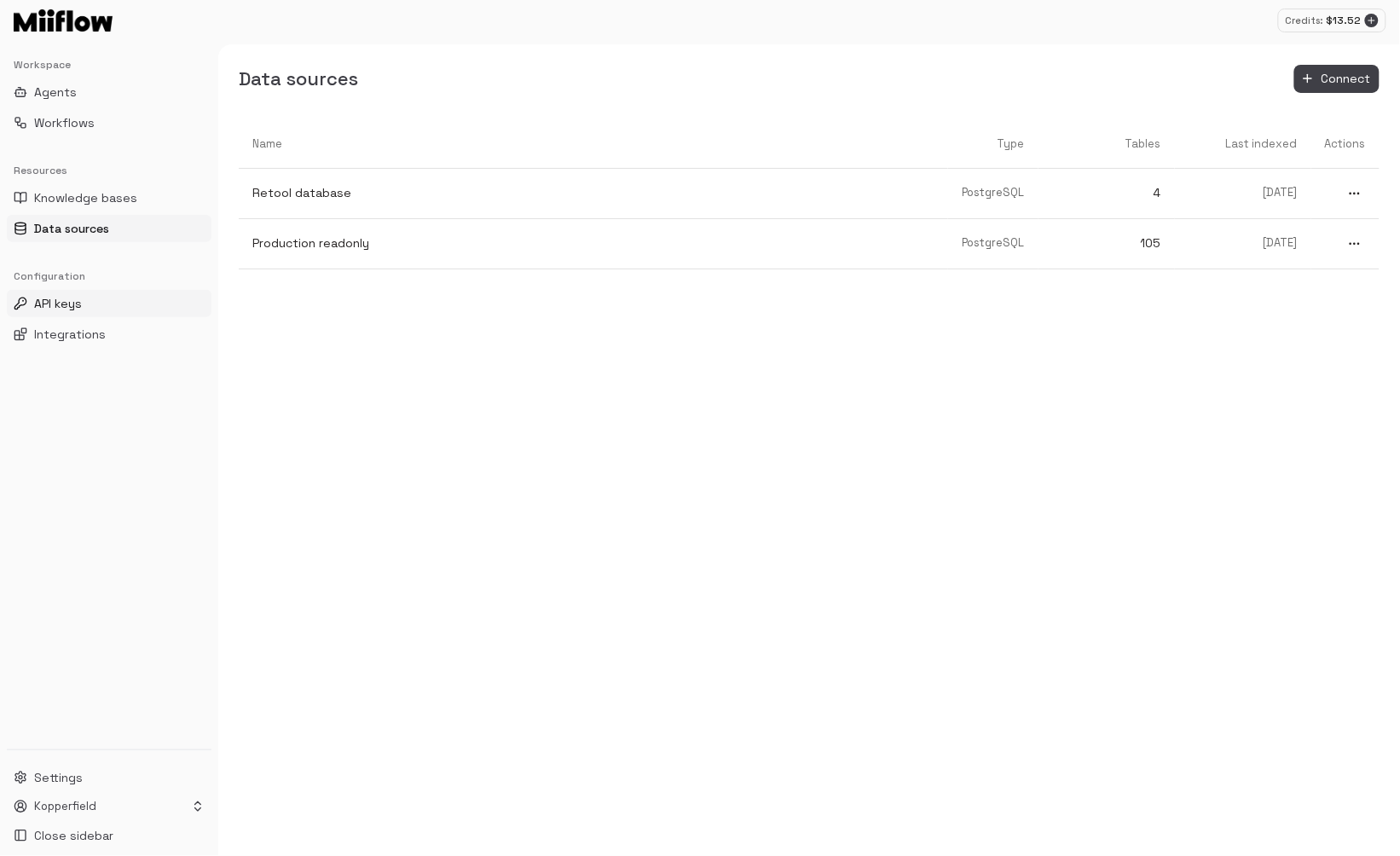
click at [109, 302] on button "API keys" at bounding box center [109, 303] width 205 height 27
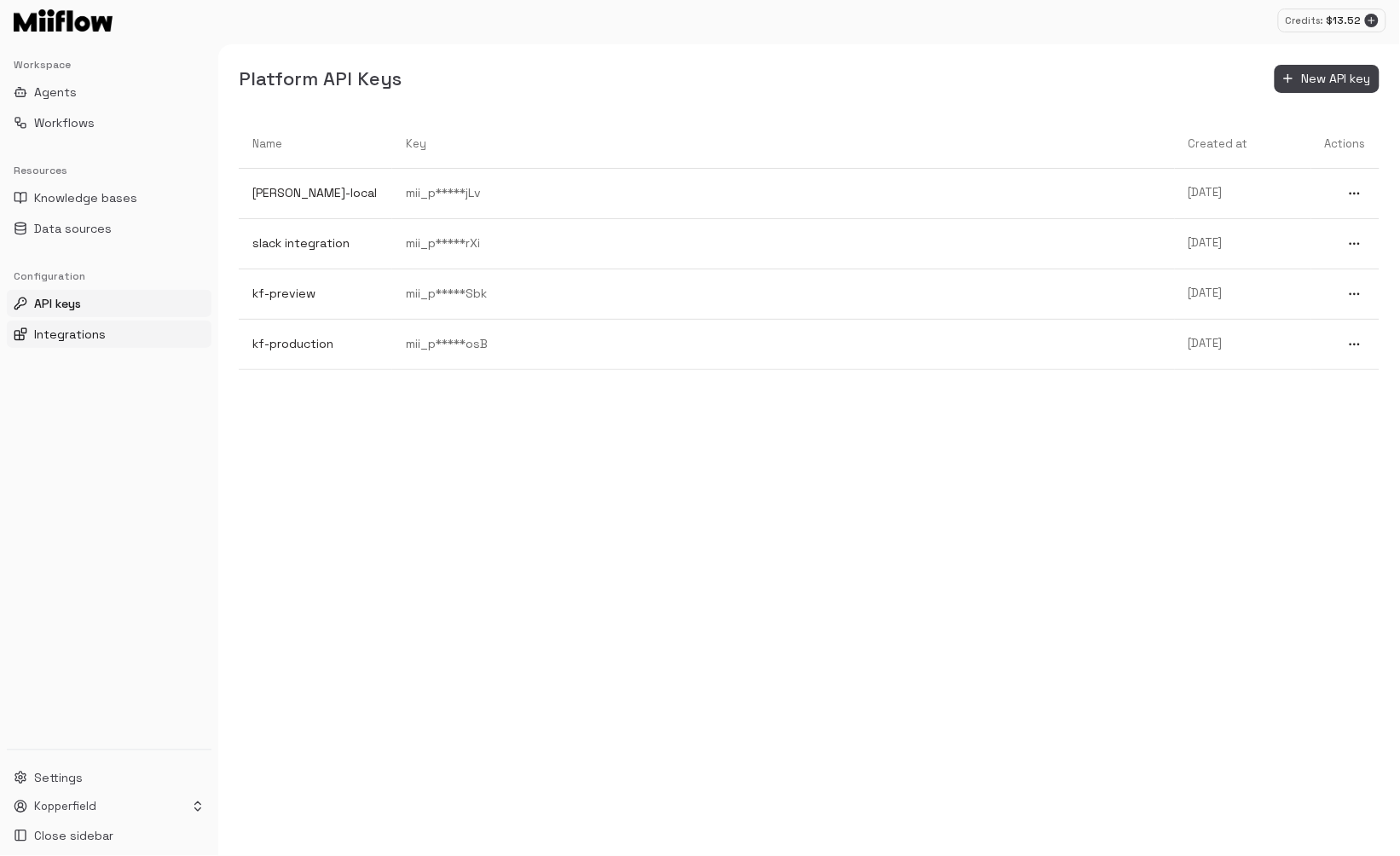
click at [101, 326] on span "Integrations" at bounding box center [69, 334] width 72 height 17
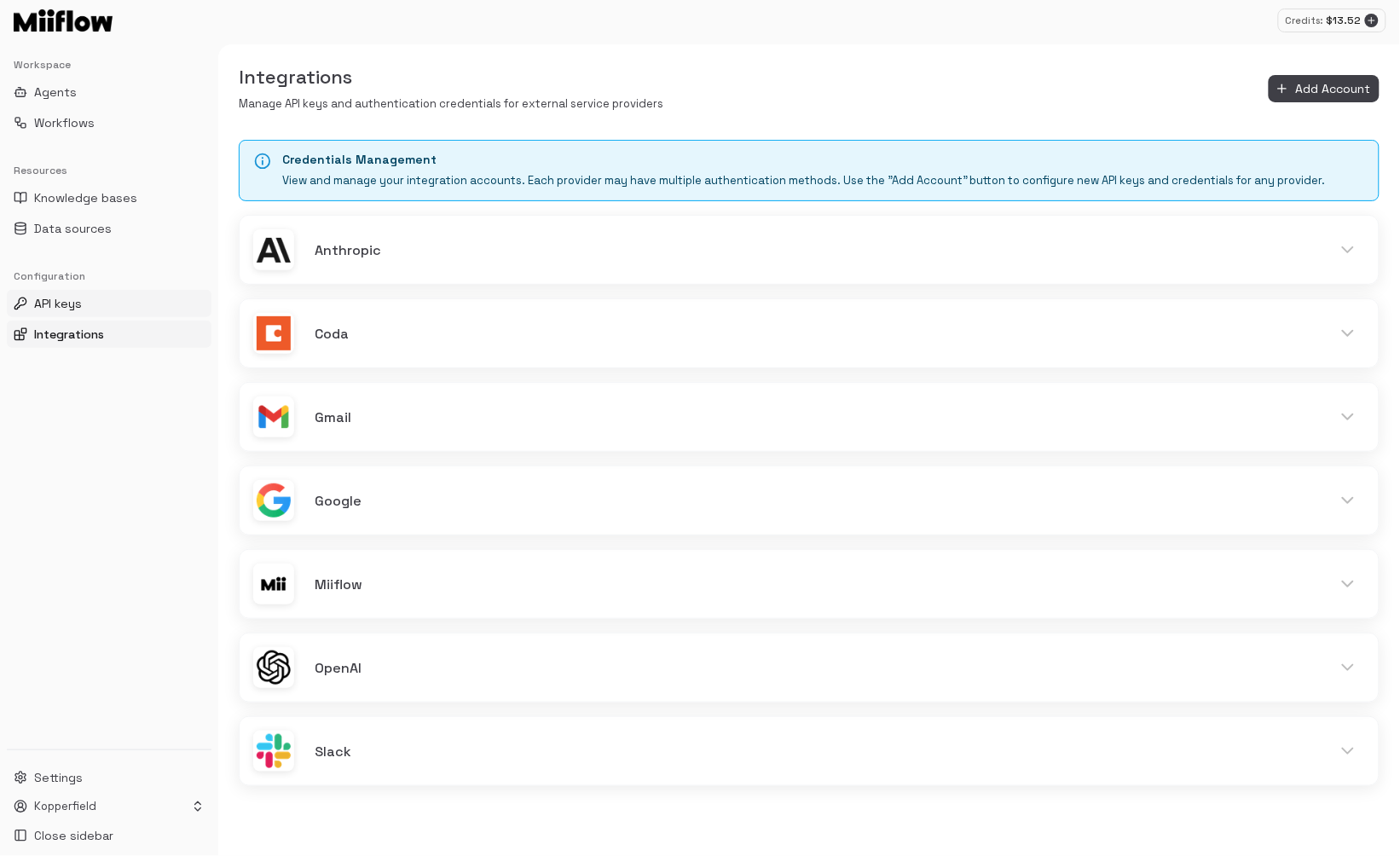
click at [110, 303] on button "API keys" at bounding box center [109, 303] width 205 height 27
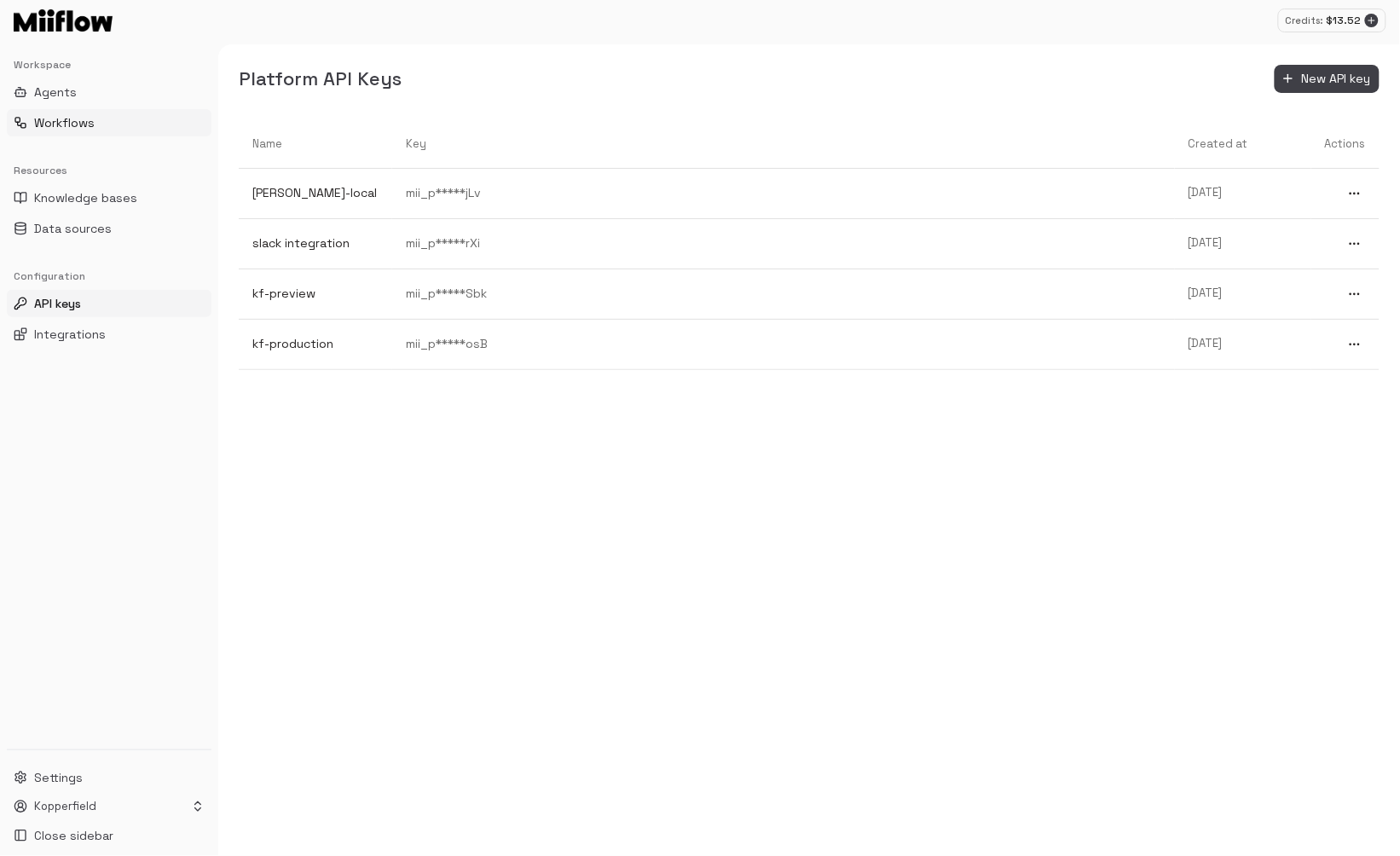
click at [101, 123] on button "Workflows" at bounding box center [109, 122] width 205 height 27
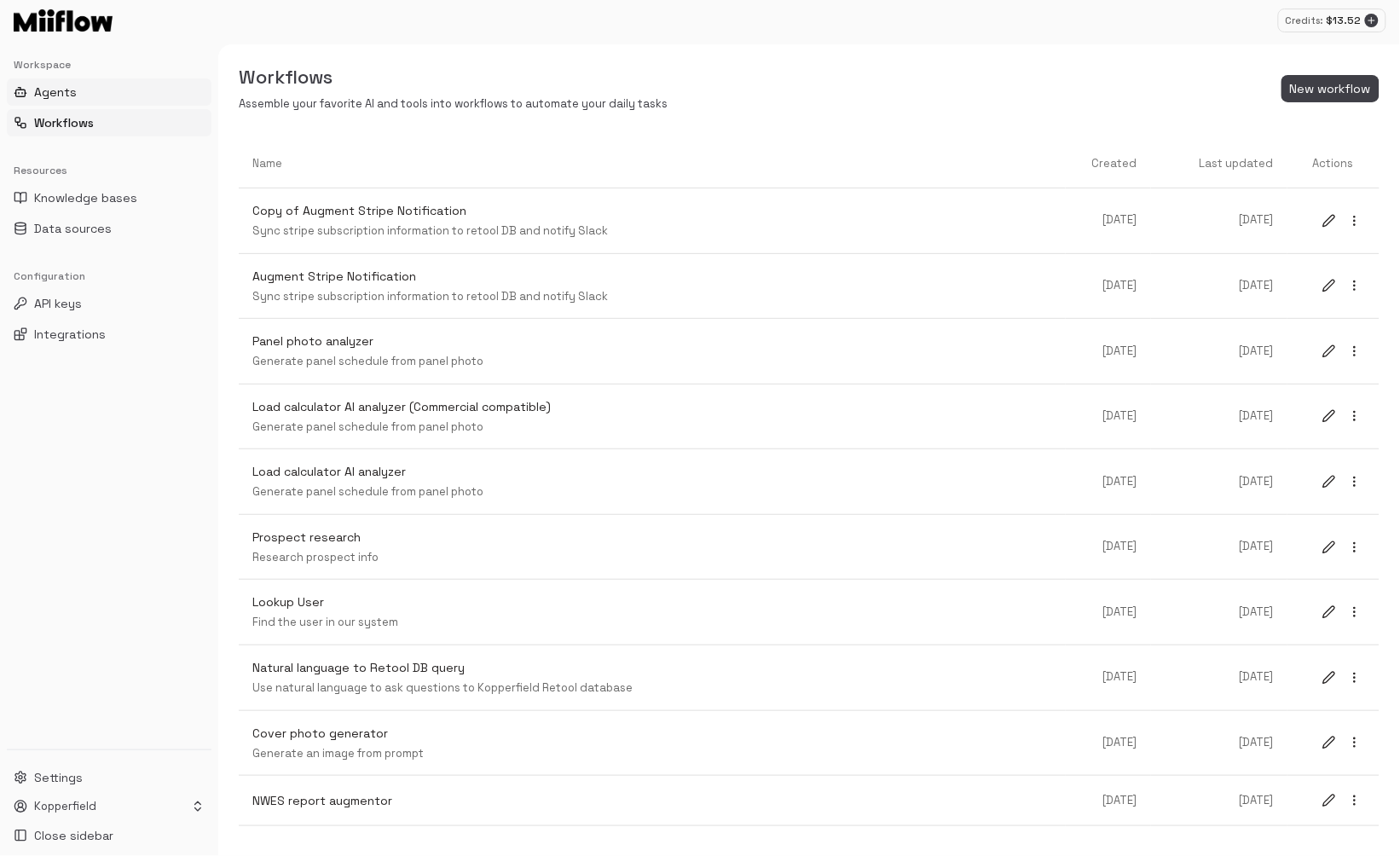
click at [81, 92] on button "Agents" at bounding box center [109, 92] width 205 height 27
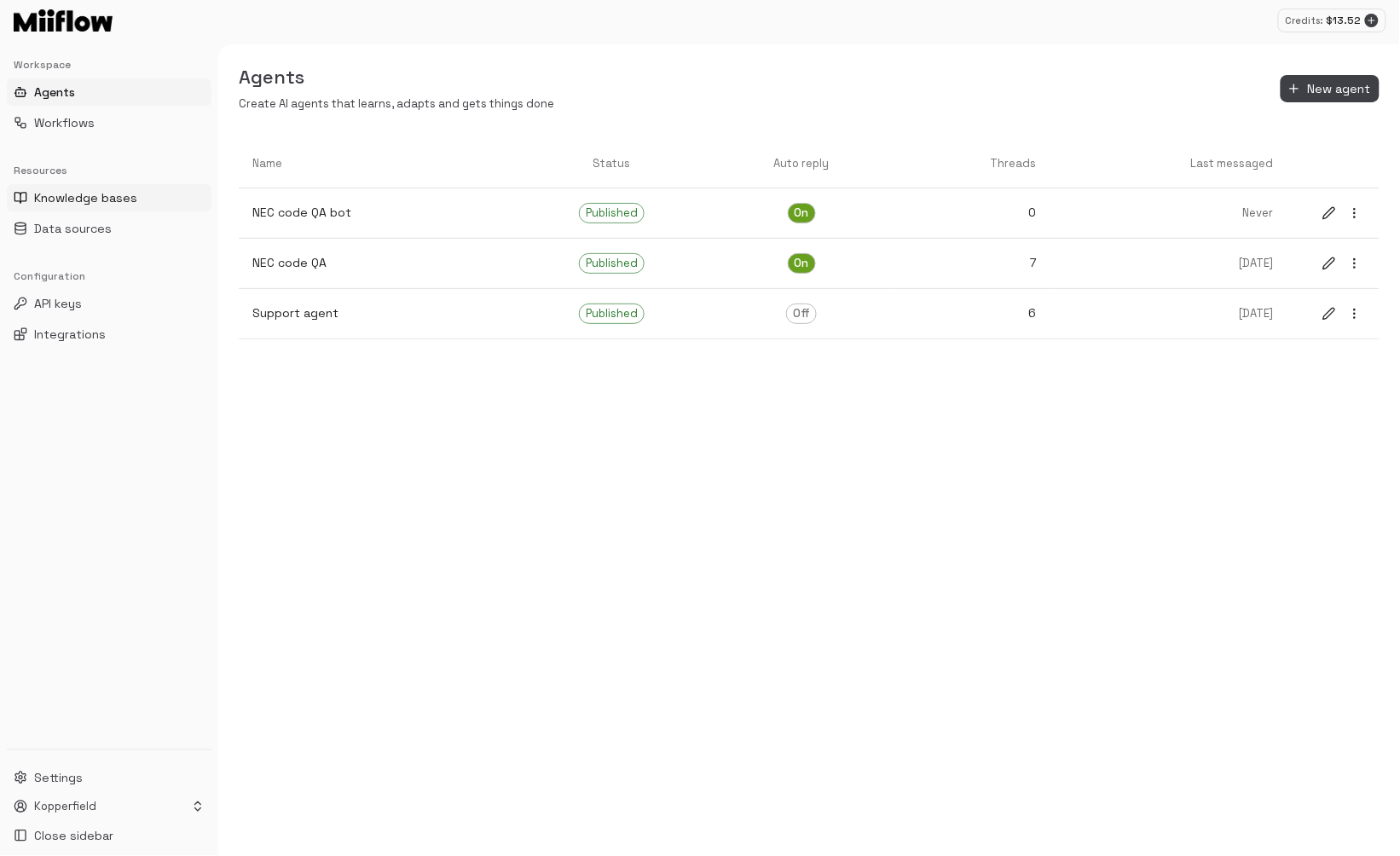
click at [90, 200] on span "Knowledge bases" at bounding box center [85, 198] width 103 height 17
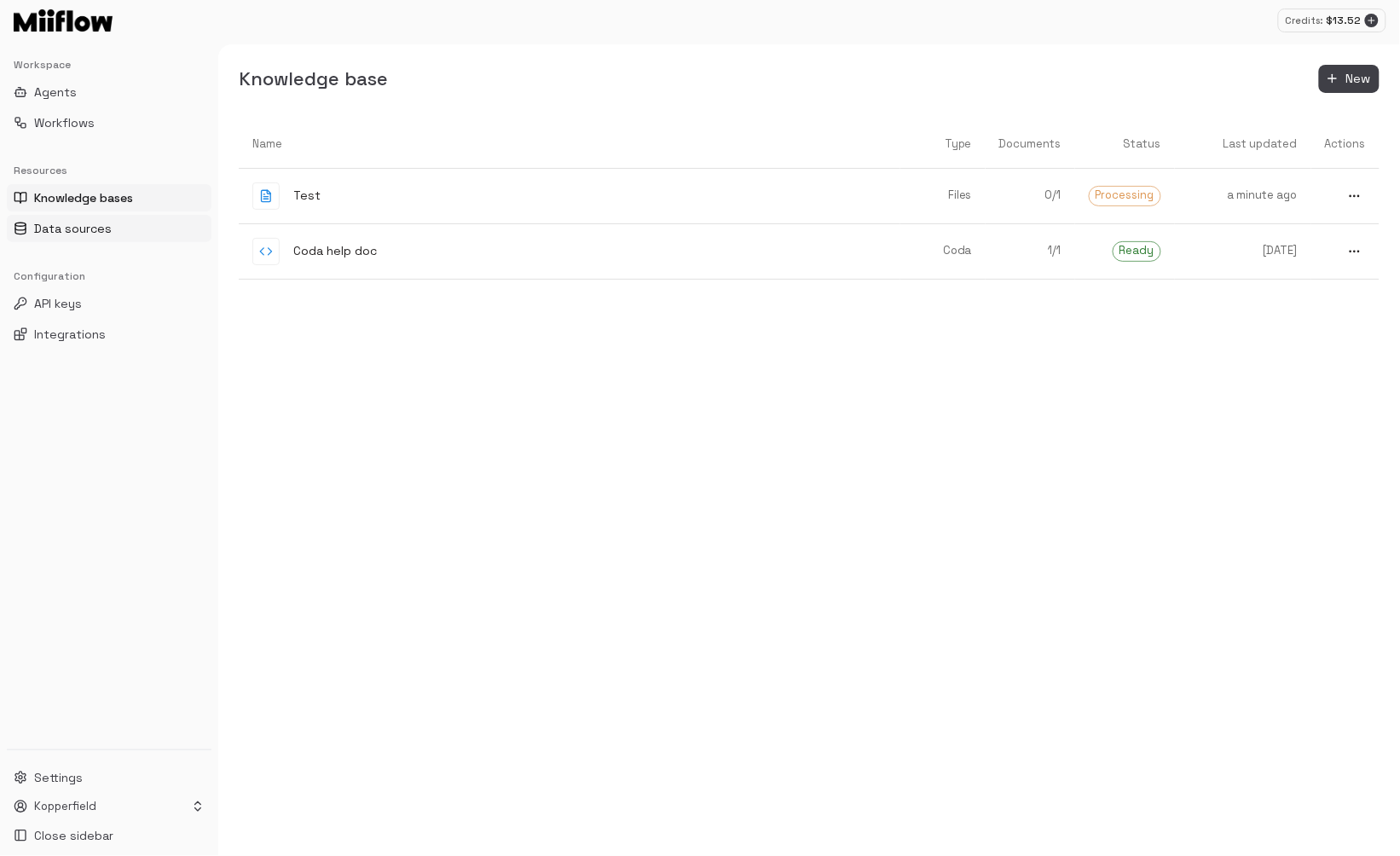
click at [90, 224] on span "Data sources" at bounding box center [73, 229] width 78 height 17
click at [81, 199] on span "Knowledge bases" at bounding box center [85, 198] width 103 height 17
click at [85, 128] on span "Workflows" at bounding box center [64, 123] width 61 height 17
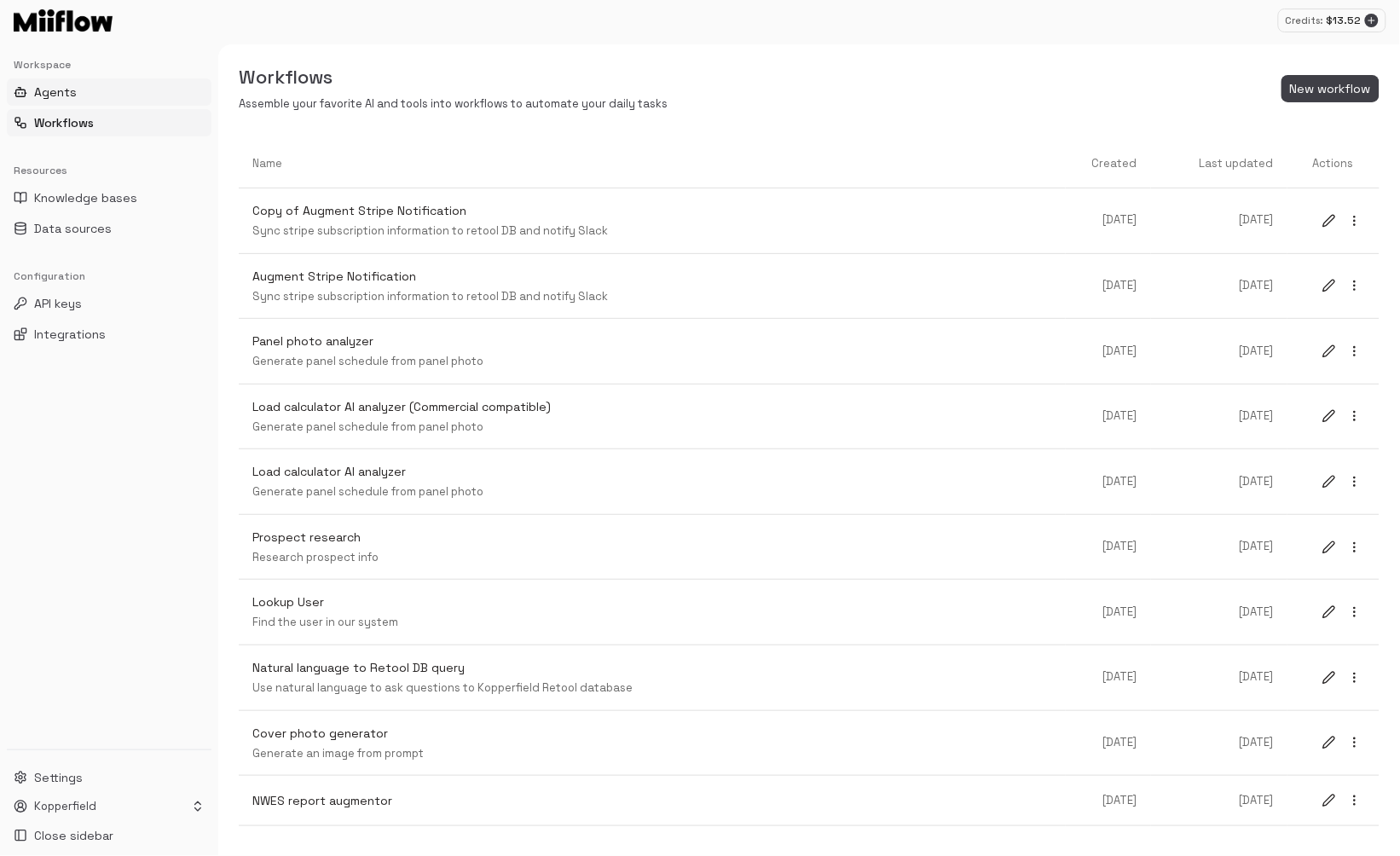
click at [88, 93] on button "Agents" at bounding box center [109, 92] width 205 height 27
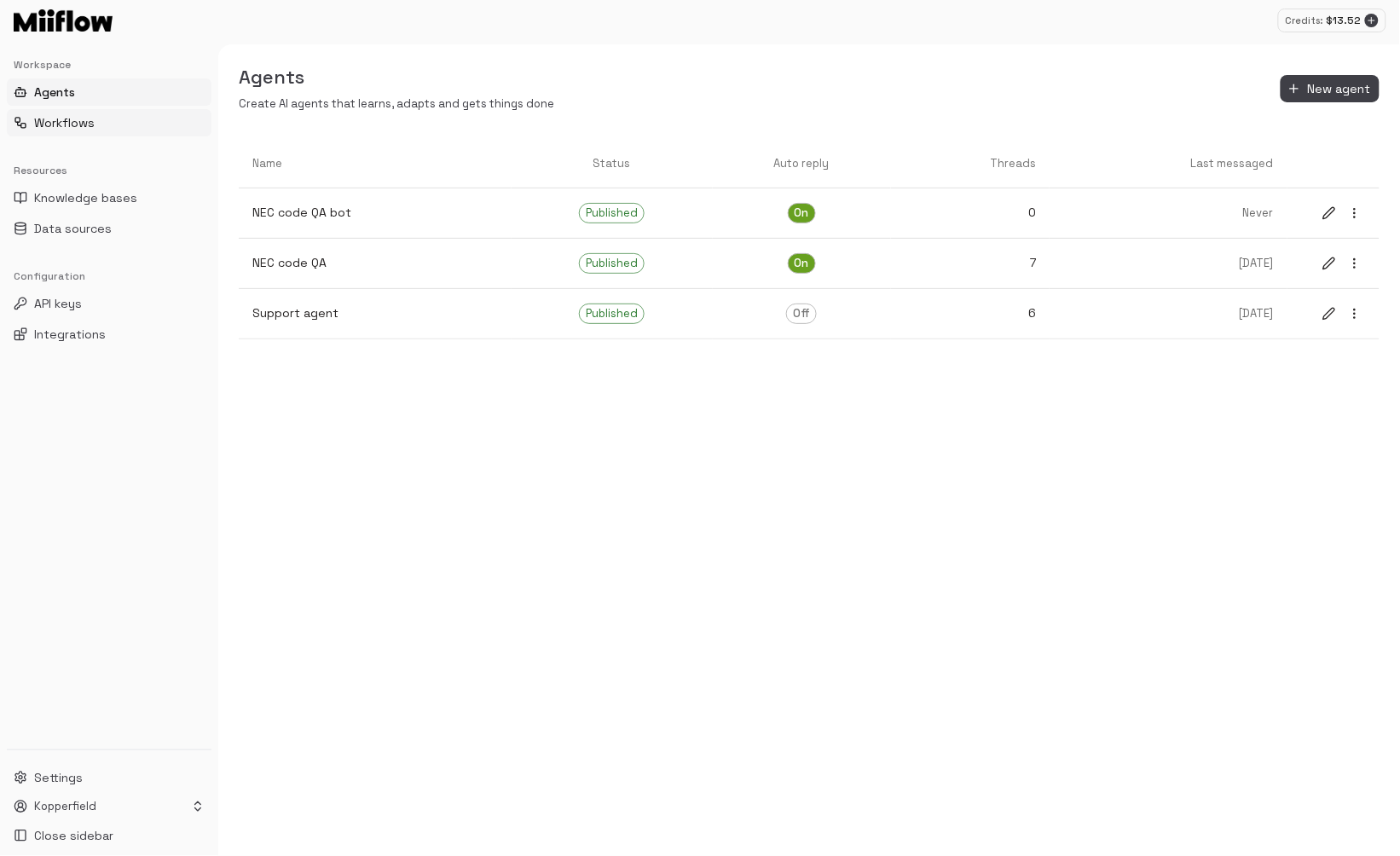
click at [88, 115] on span "Workflows" at bounding box center [64, 123] width 61 height 17
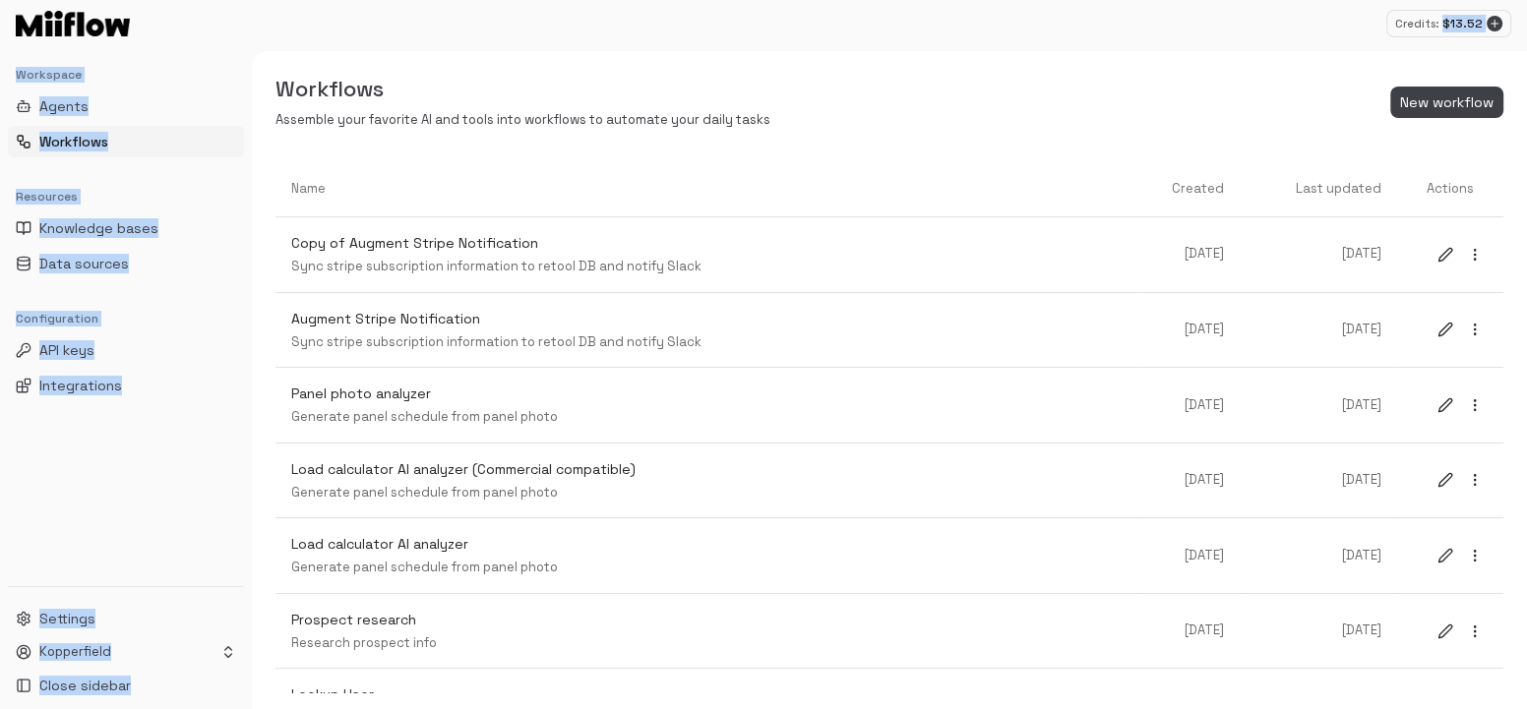
click at [469, 50] on div "Credits: $ 13.52 Workspace Agents Workflows Resources Knowledge bases Data sour…" at bounding box center [763, 354] width 1527 height 709
click at [462, 56] on div "Workflows Assemble your favorite AI and tools into workflows to automate your d…" at bounding box center [889, 380] width 1275 height 658
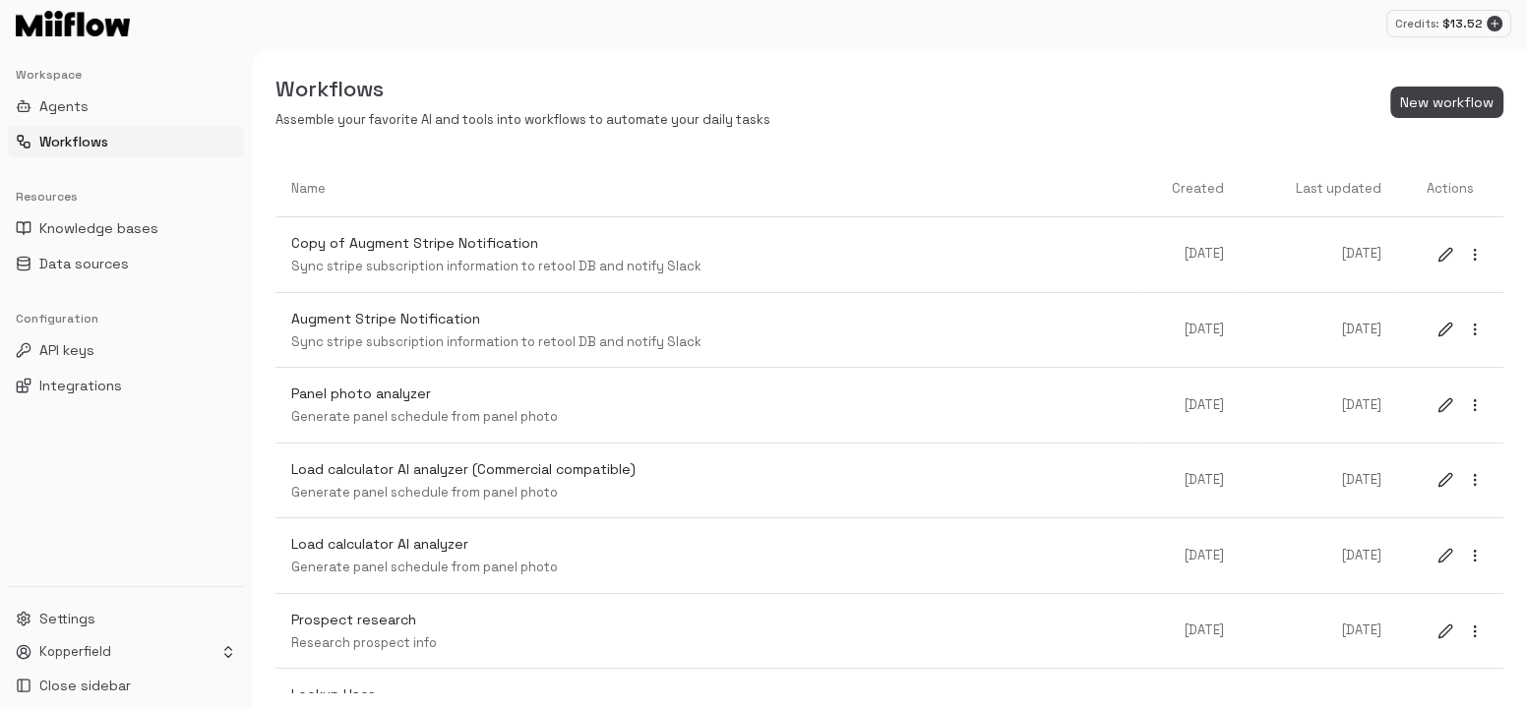
click at [554, 65] on div "Workflows Assemble your favorite AI and tools into workflows to automate your d…" at bounding box center [889, 380] width 1275 height 658
click at [152, 229] on span "Knowledge bases" at bounding box center [98, 228] width 119 height 20
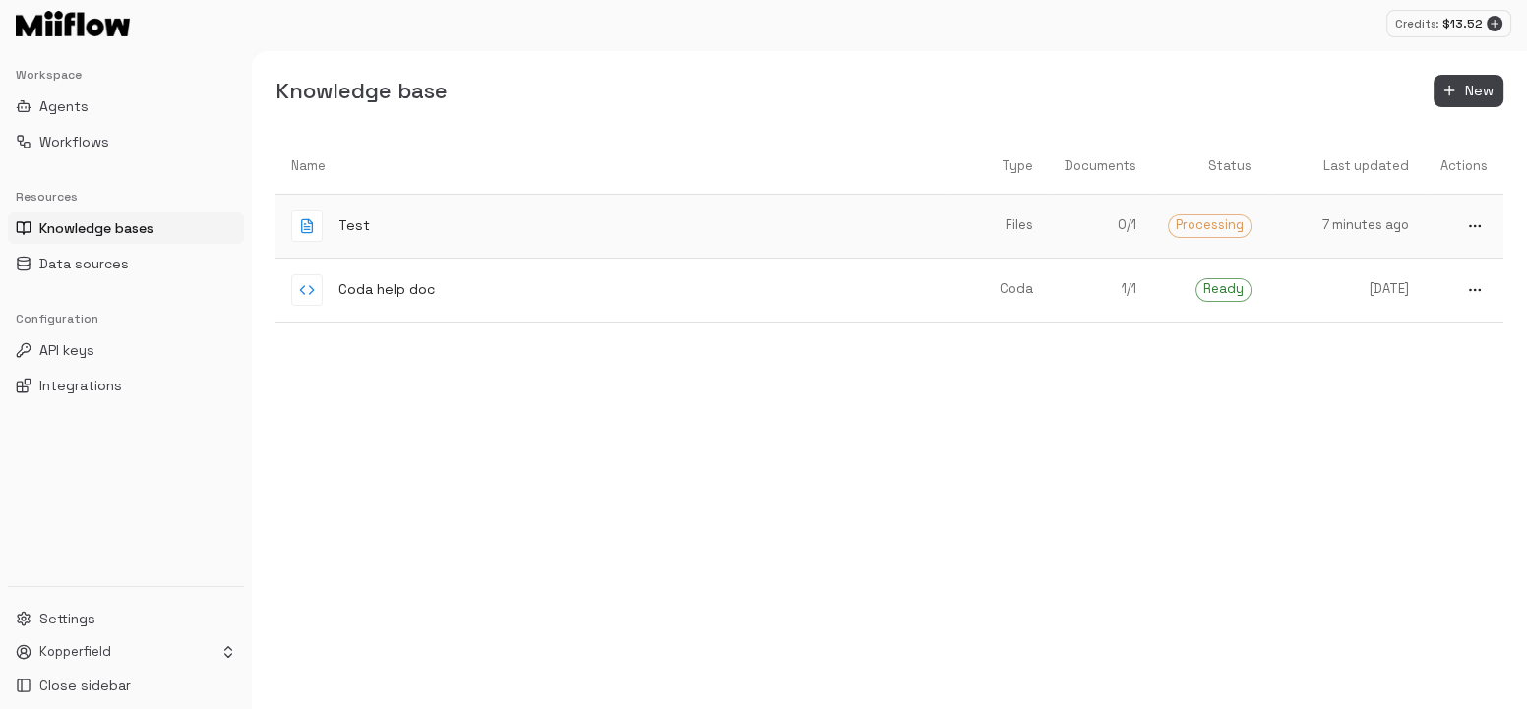
click at [967, 232] on p "Files" at bounding box center [999, 225] width 67 height 19
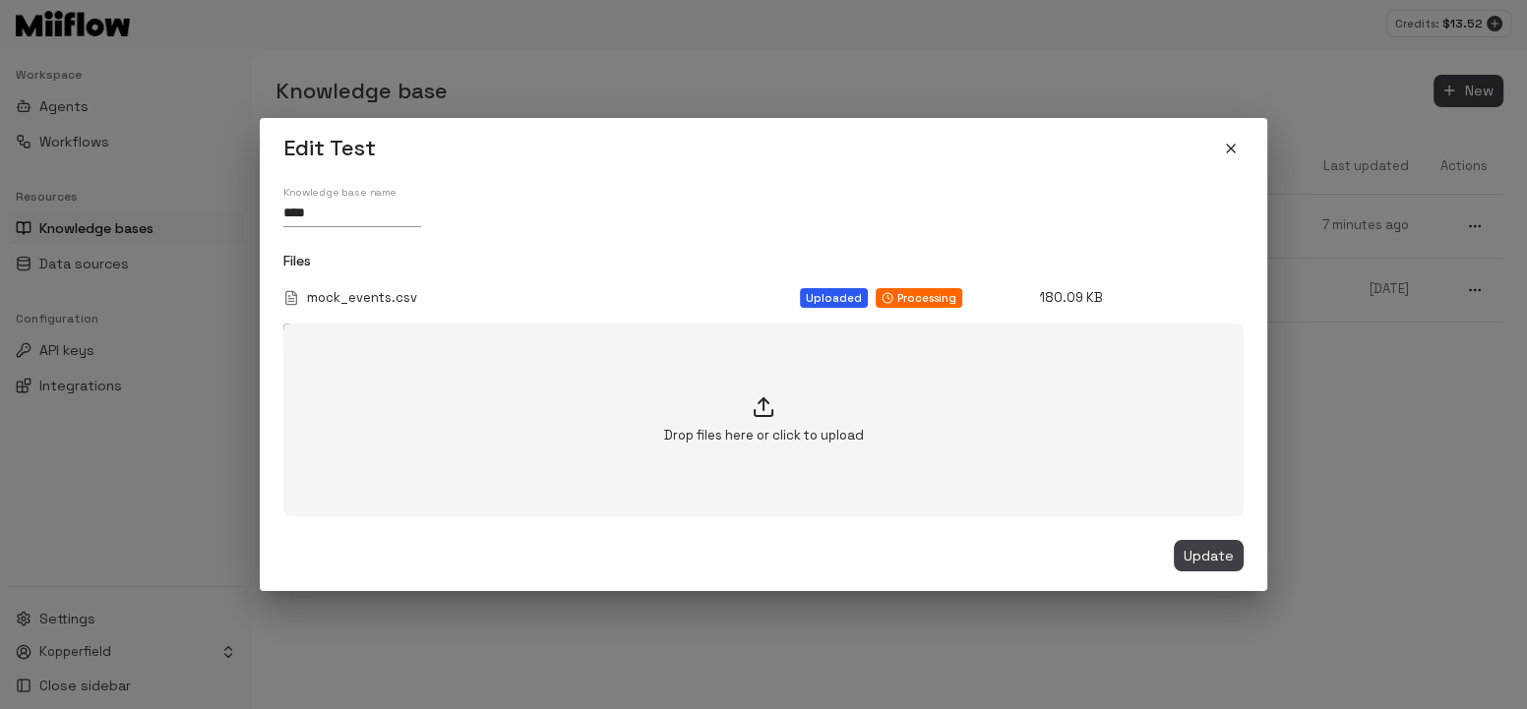
click at [932, 95] on div "Edit Test Knowledge base name **** Files mock_events.csv Uploaded Processing 18…" at bounding box center [763, 354] width 1527 height 709
